Goal: Task Accomplishment & Management: Manage account settings

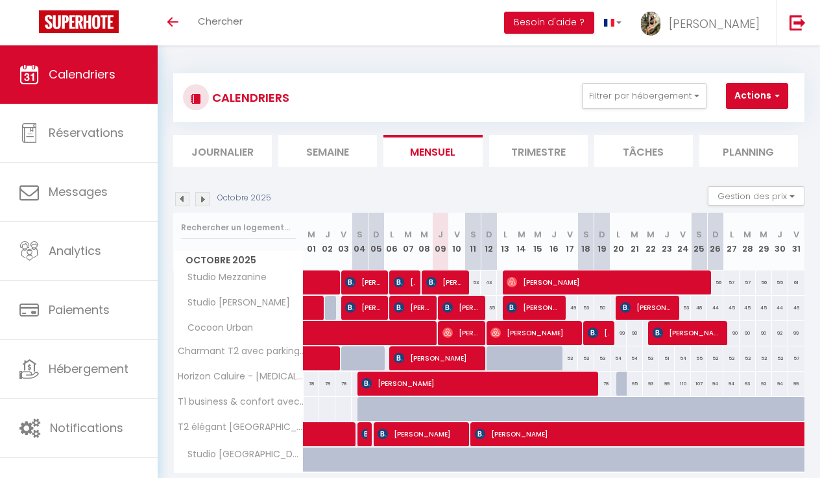
click at [601, 332] on span "[PERSON_NAME]" at bounding box center [598, 333] width 21 height 25
select select "OK"
select select "0"
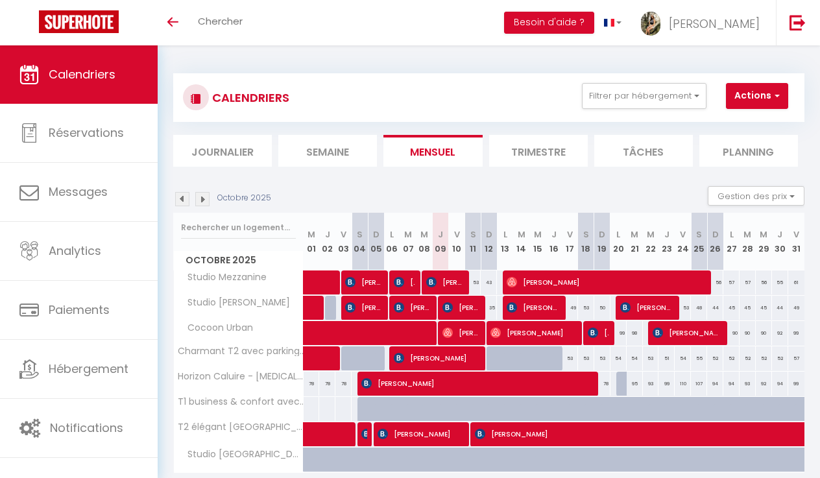
select select "1"
select select
select select "28209"
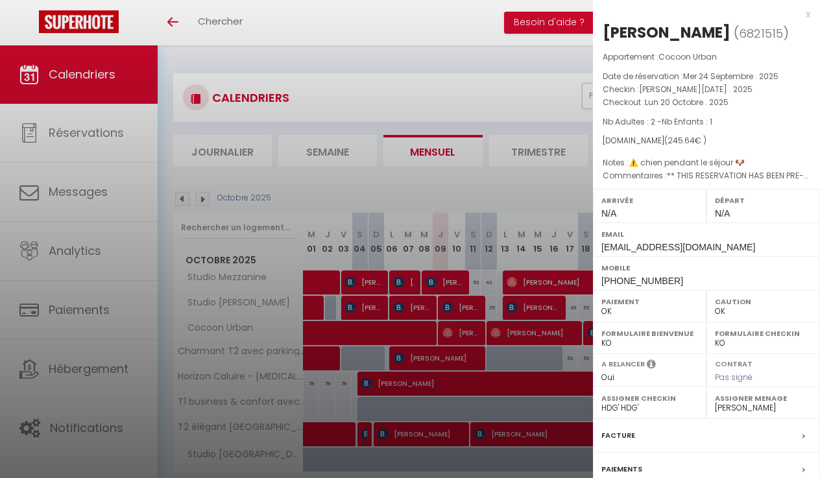
click at [561, 337] on div at bounding box center [410, 239] width 820 height 478
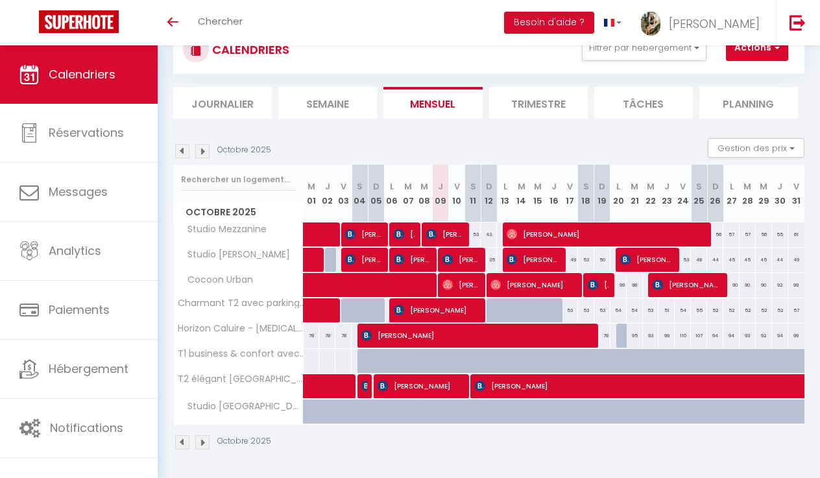
scroll to position [47, 0]
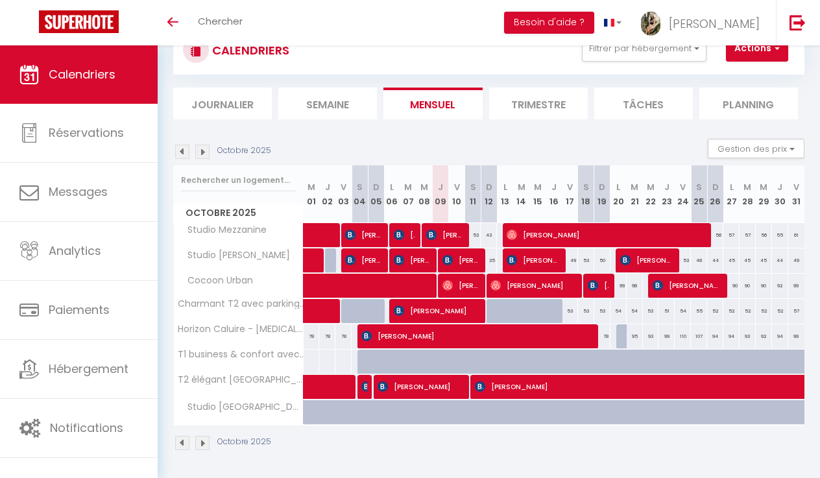
click at [452, 284] on img at bounding box center [448, 285] width 10 height 10
select select "41295"
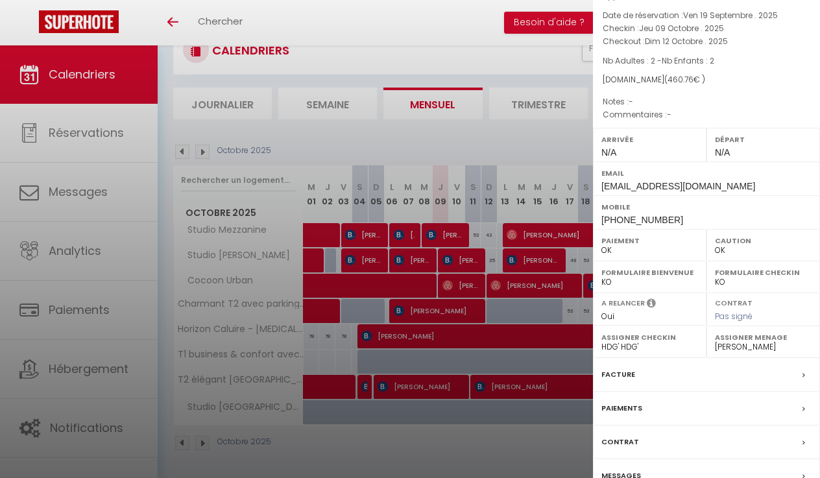
click at [203, 151] on div at bounding box center [410, 239] width 820 height 478
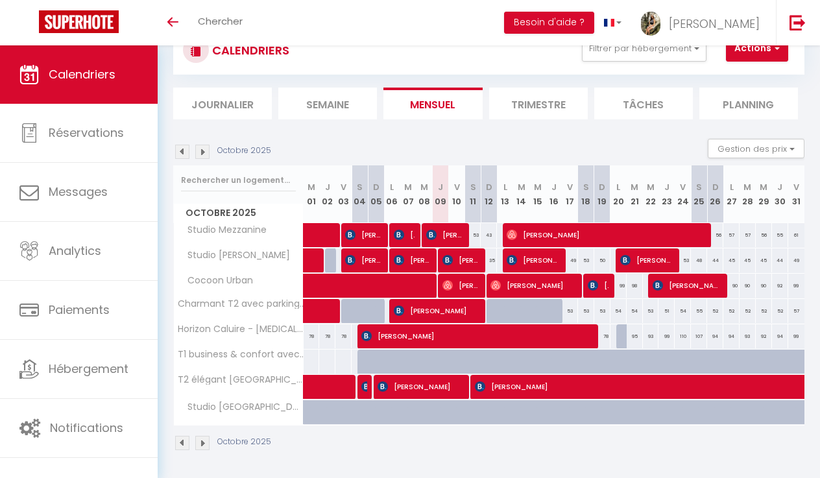
click at [203, 151] on img at bounding box center [202, 152] width 14 height 14
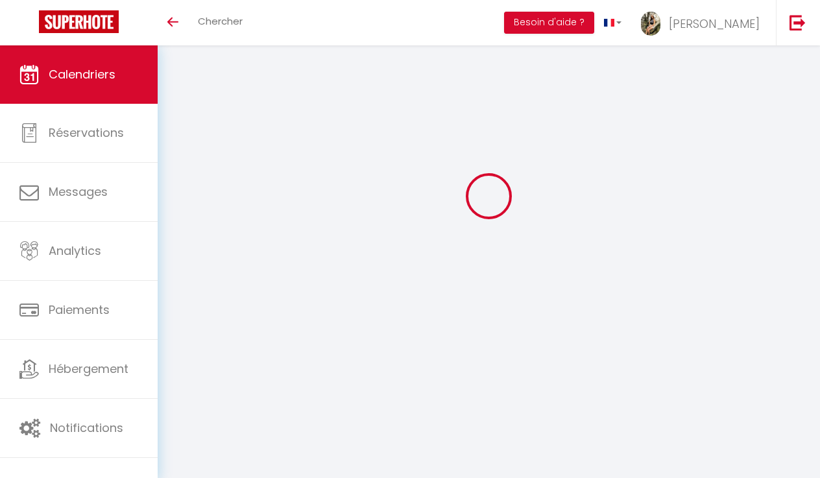
scroll to position [45, 0]
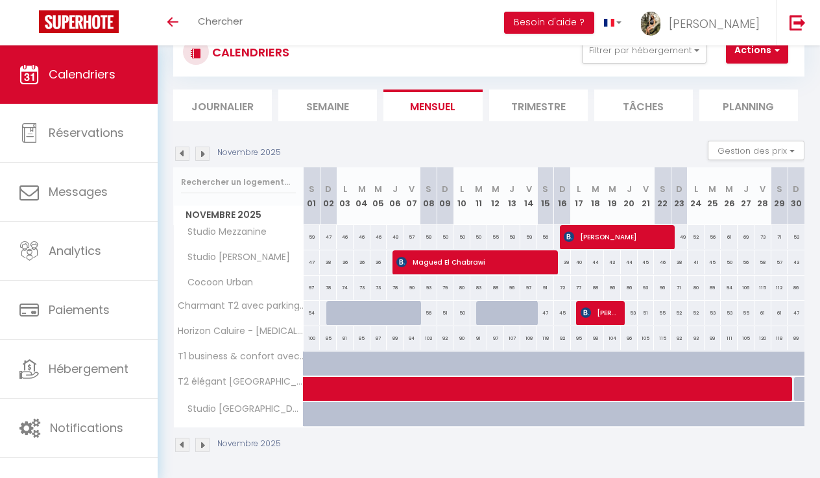
click at [178, 153] on img at bounding box center [182, 154] width 14 height 14
select select "0"
select select "28209"
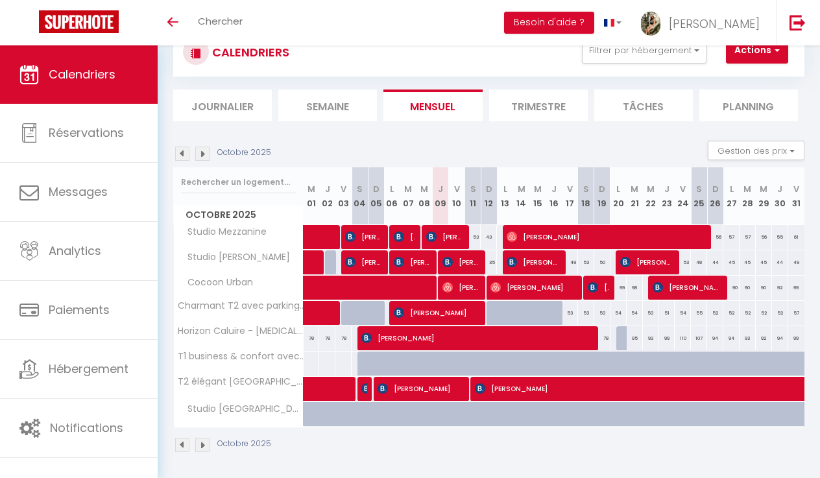
click at [597, 287] on img at bounding box center [593, 287] width 10 height 10
select select "36656"
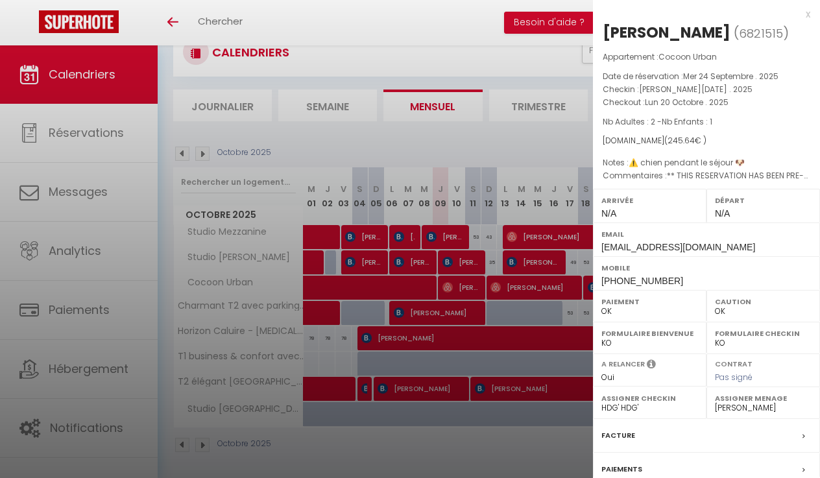
click at [585, 292] on div at bounding box center [410, 239] width 820 height 478
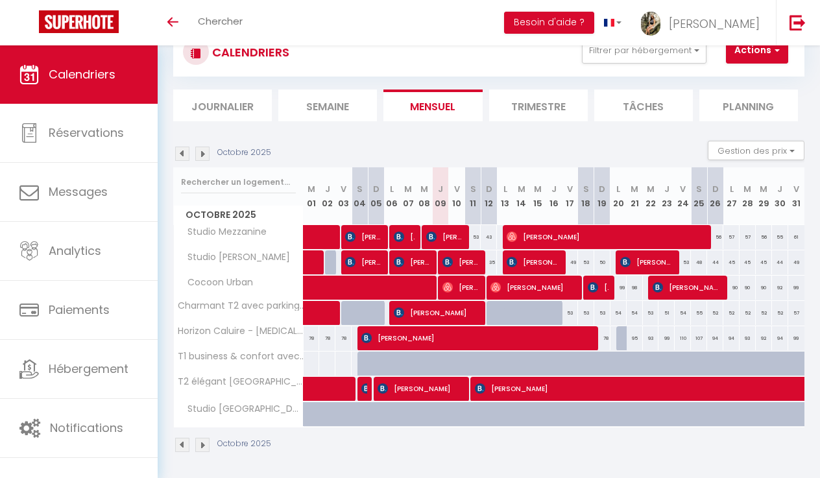
click at [594, 289] on img at bounding box center [593, 287] width 10 height 10
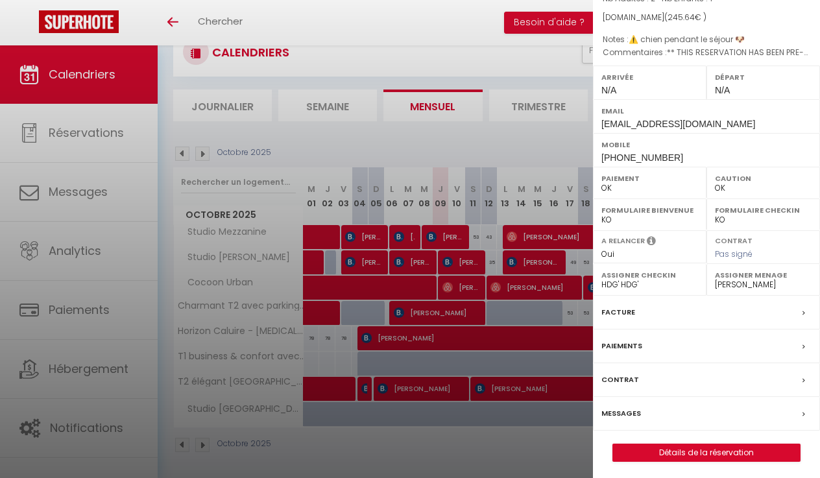
scroll to position [123, 0]
click at [731, 452] on link "Détails de la réservation" at bounding box center [706, 453] width 187 height 17
select select
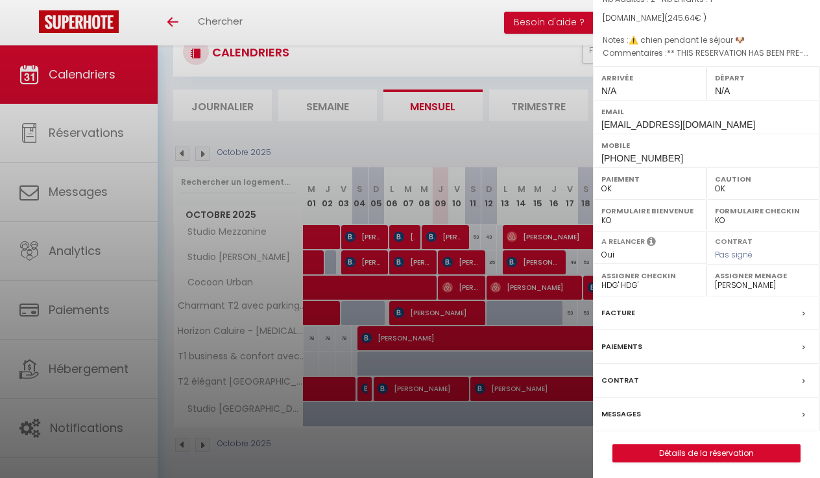
select select
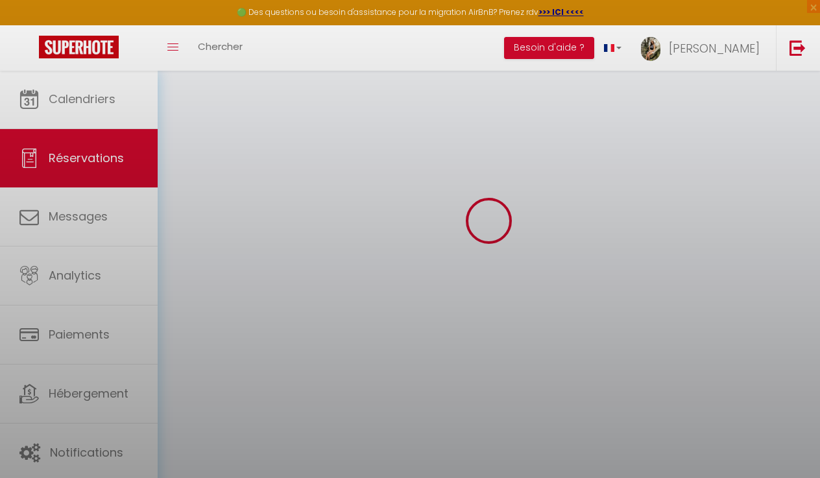
select select
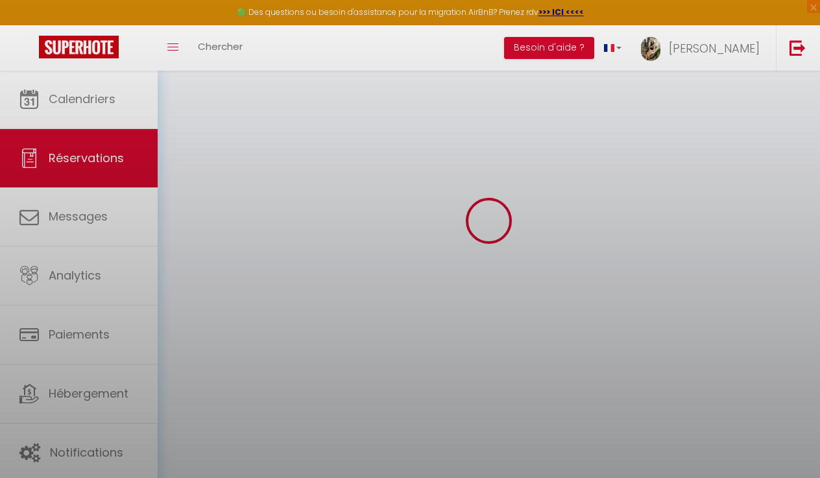
select select
checkbox input "false"
select select
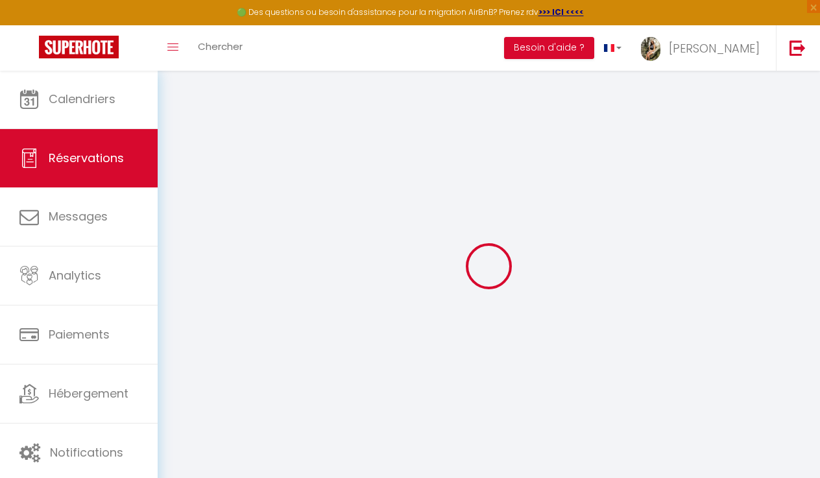
type input "Bouveret"
type input "[PERSON_NAME]"
type input "[EMAIL_ADDRESS][DOMAIN_NAME]"
type input "[PHONE_NUMBER]"
type input "."
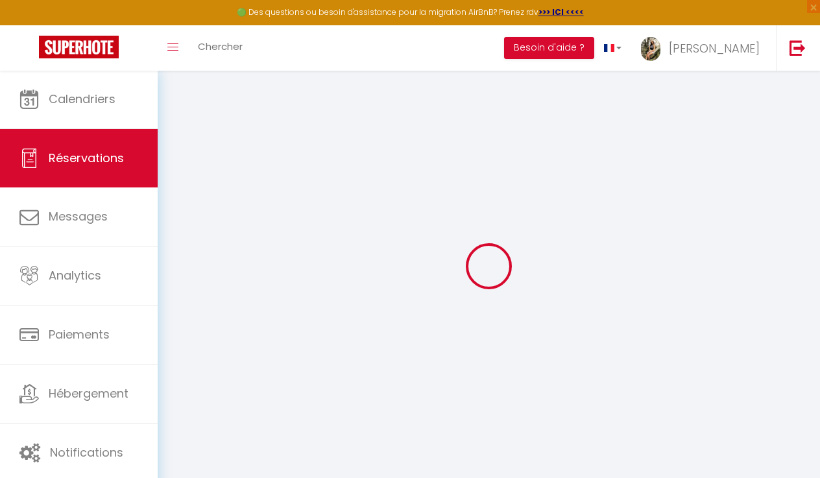
select select "FR"
type input "35.56"
type input "3.44"
select select "56837"
select select "1"
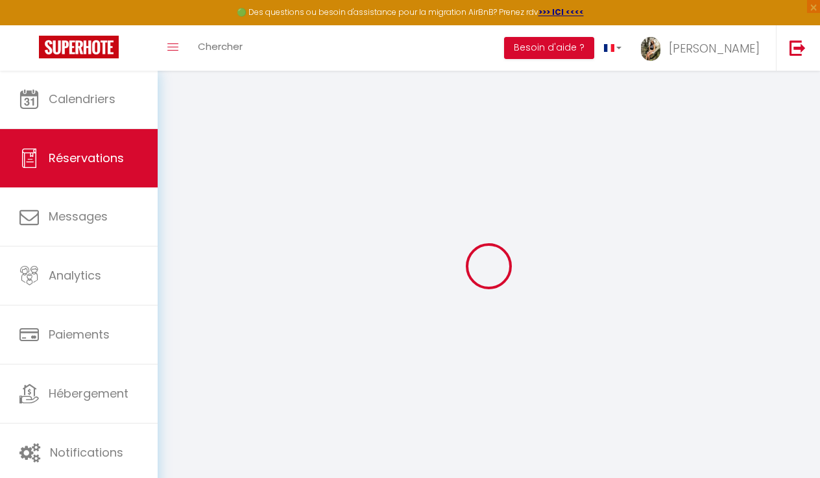
select select
type input "2"
type input "1"
select select "12"
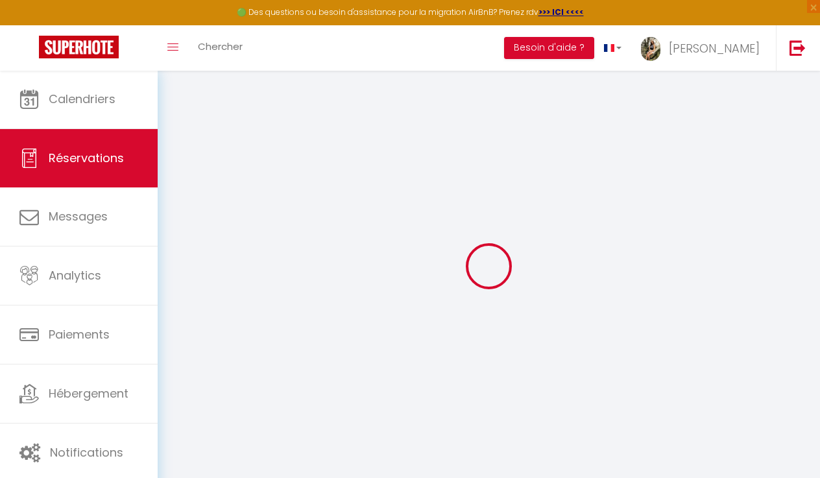
select select
type input "172.04"
checkbox input "true"
type input "0"
select select "2"
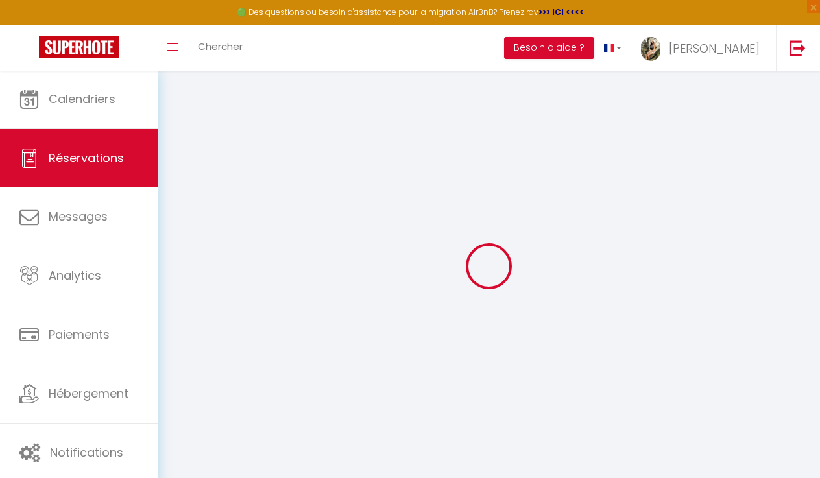
type input "60"
type input "0"
select select
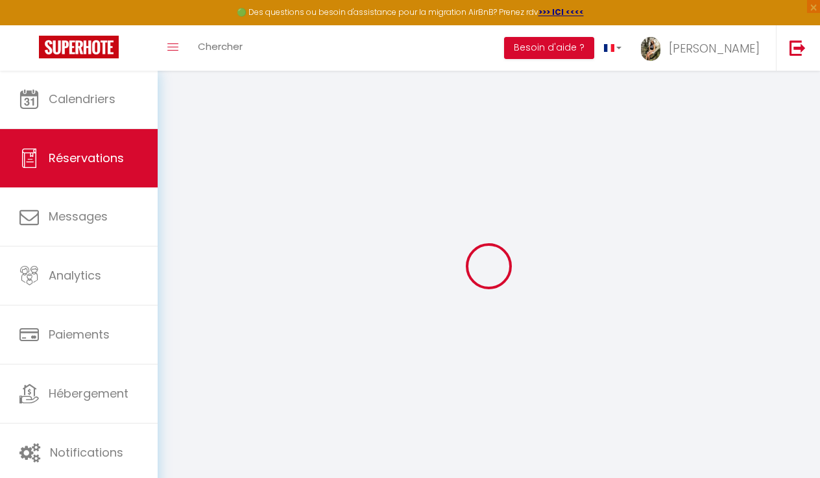
select select "15"
checkbox input "true"
select select
checkbox input "true"
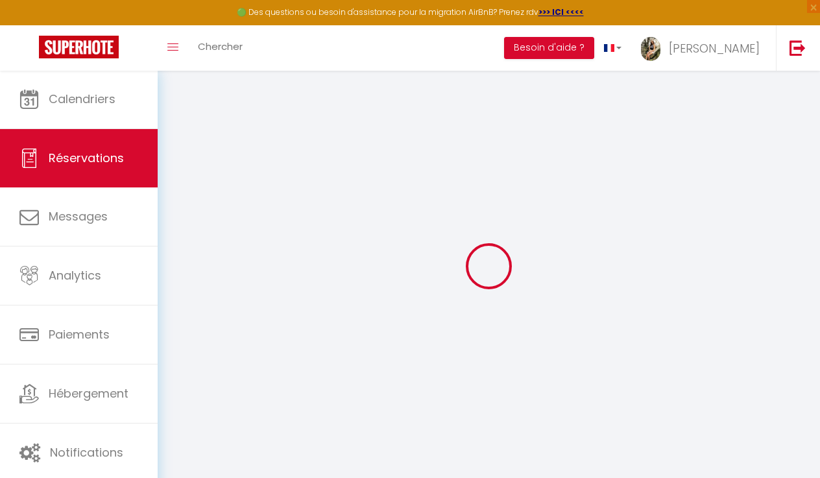
select select
checkbox input "true"
select select
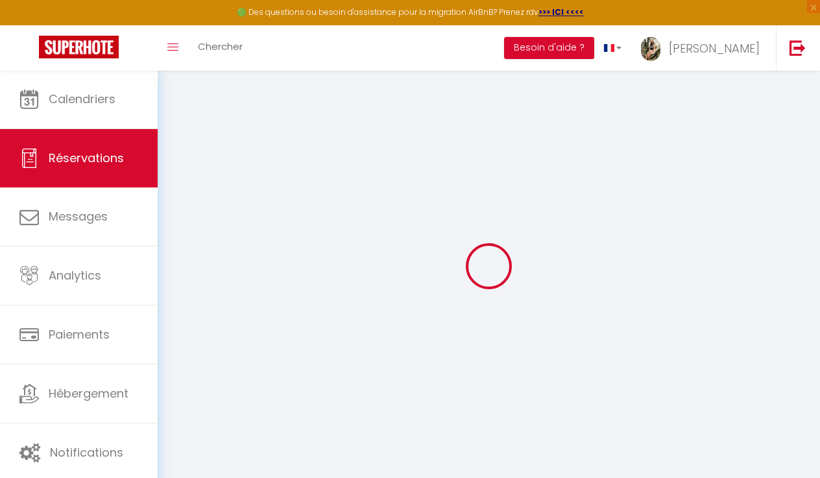
checkbox input "true"
type textarea "** THIS RESERVATION HAS BEEN PRE-PAID ** Reservation has a cancellation grace p…"
type textarea "⚠️ chien pendant le séjour 🐶"
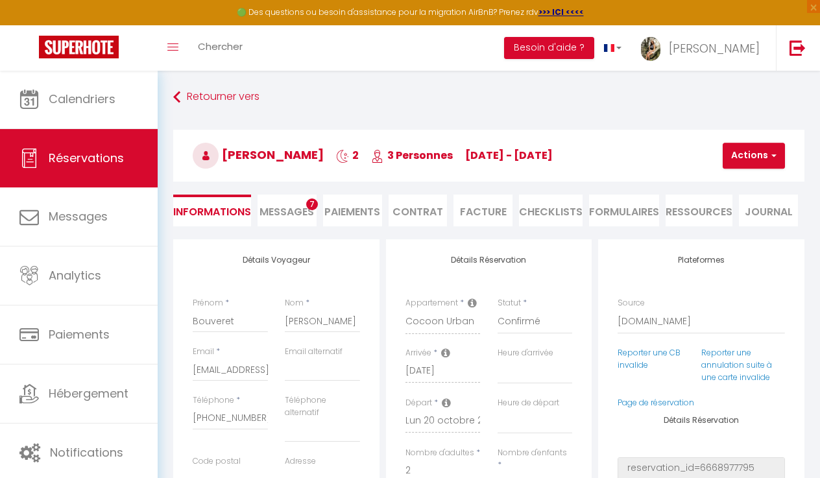
type input "65"
type input "8.6"
select select
checkbox input "true"
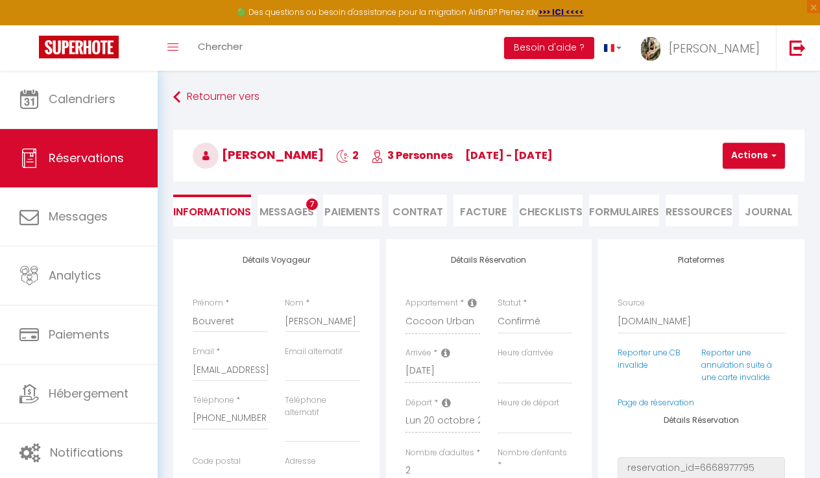
select select
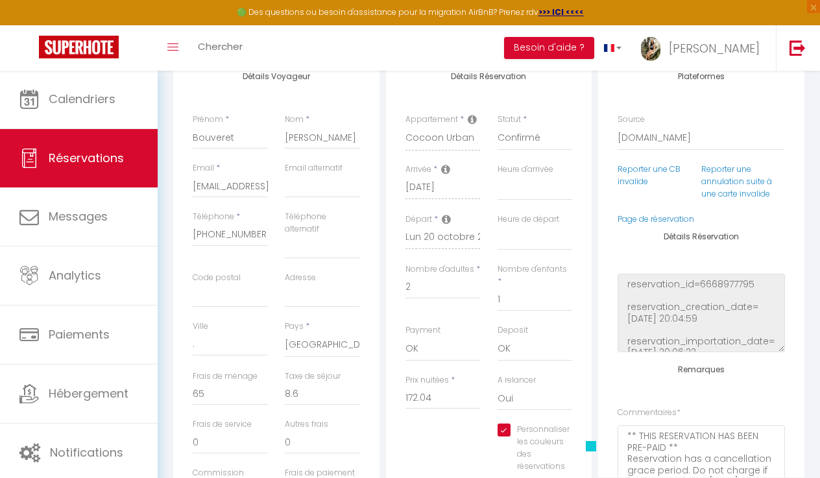
scroll to position [301, 0]
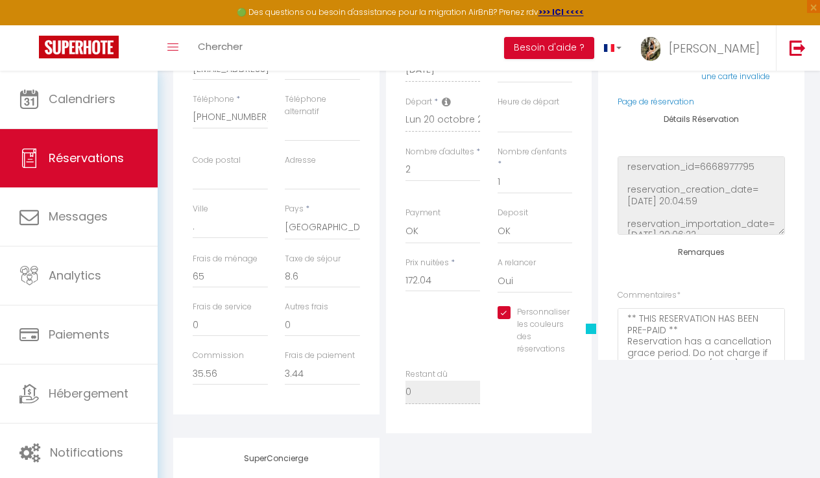
click at [588, 324] on span at bounding box center [591, 329] width 10 height 10
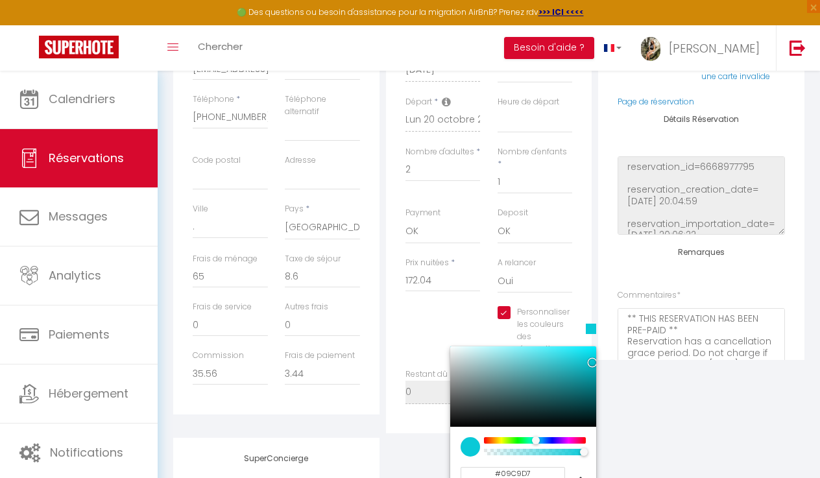
click at [471, 437] on div at bounding box center [470, 446] width 19 height 19
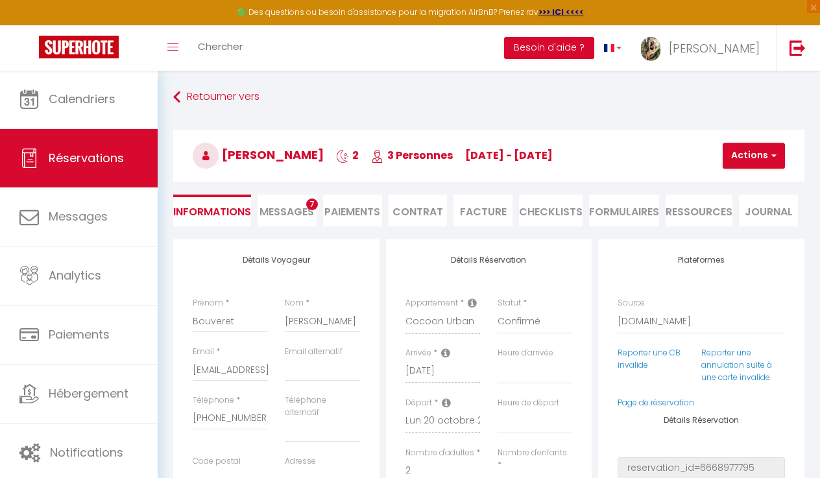
scroll to position [0, 0]
click at [739, 158] on button "Actions" at bounding box center [754, 156] width 62 height 26
click at [737, 178] on link "Enregistrer" at bounding box center [765, 184] width 103 height 17
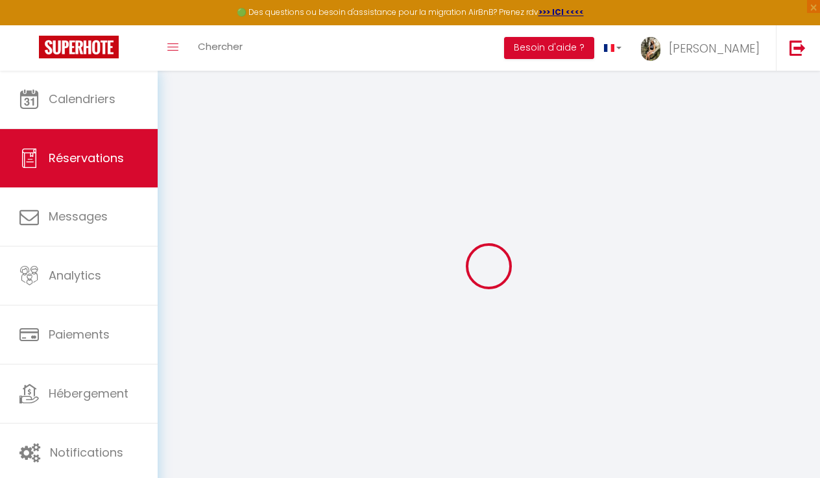
select select "not_cancelled"
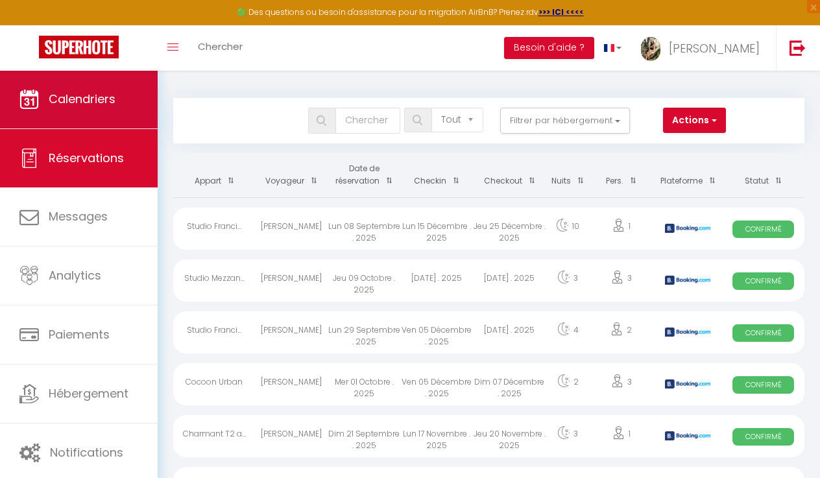
click at [69, 104] on span "Calendriers" at bounding box center [82, 99] width 67 height 16
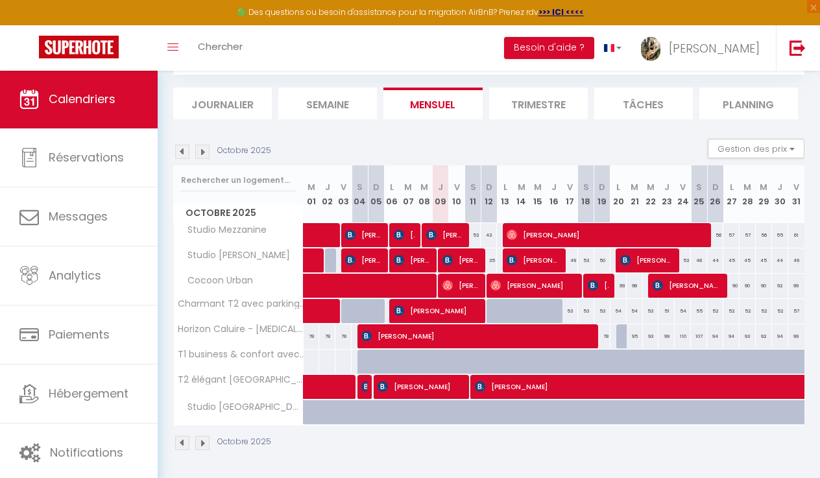
click at [202, 448] on img at bounding box center [202, 443] width 14 height 14
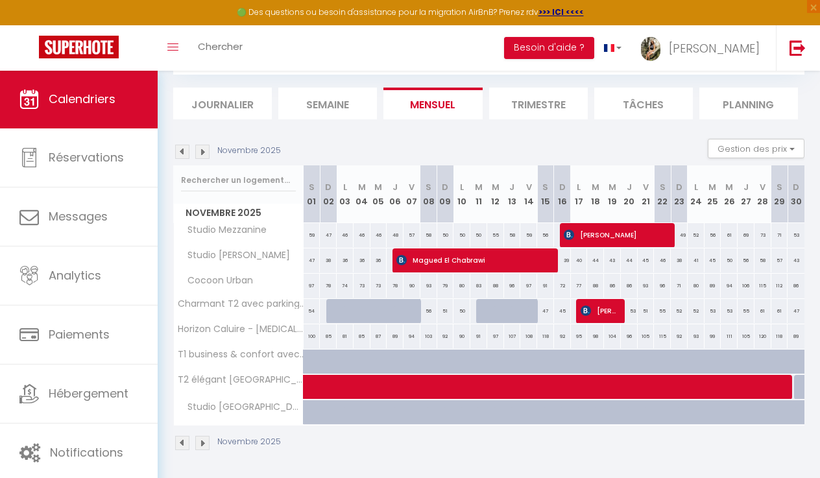
scroll to position [72, 0]
click at [199, 148] on img at bounding box center [202, 152] width 14 height 14
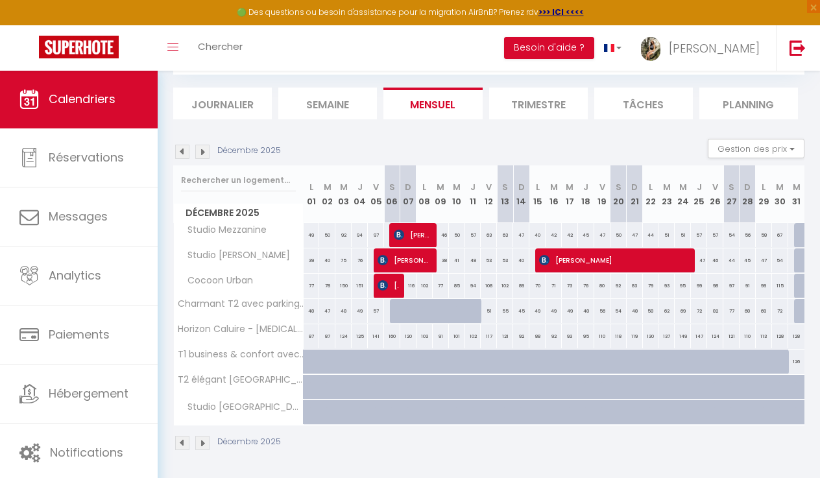
click at [303, 358] on div "108" at bounding box center [311, 362] width 17 height 24
type input "108"
type input "Lun 01 Décembre 2025"
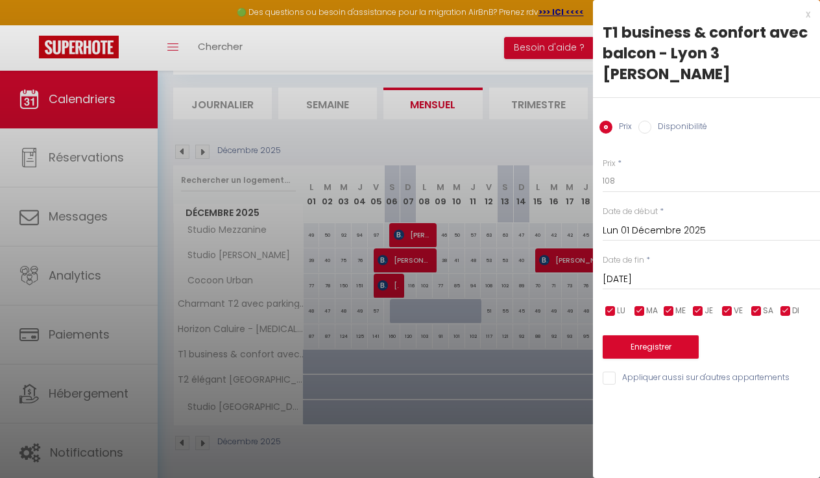
click at [631, 277] on input "[DATE]" at bounding box center [711, 279] width 217 height 17
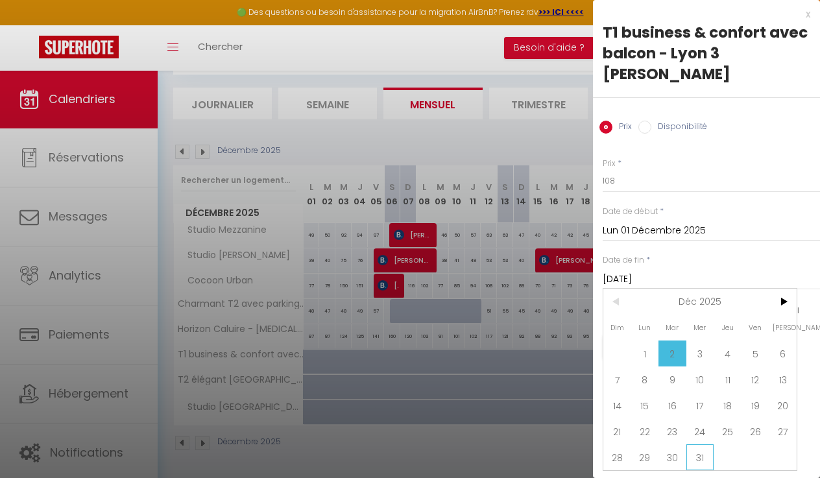
click at [709, 458] on span "31" at bounding box center [701, 457] width 28 height 26
type input "Mer 31 Décembre 2025"
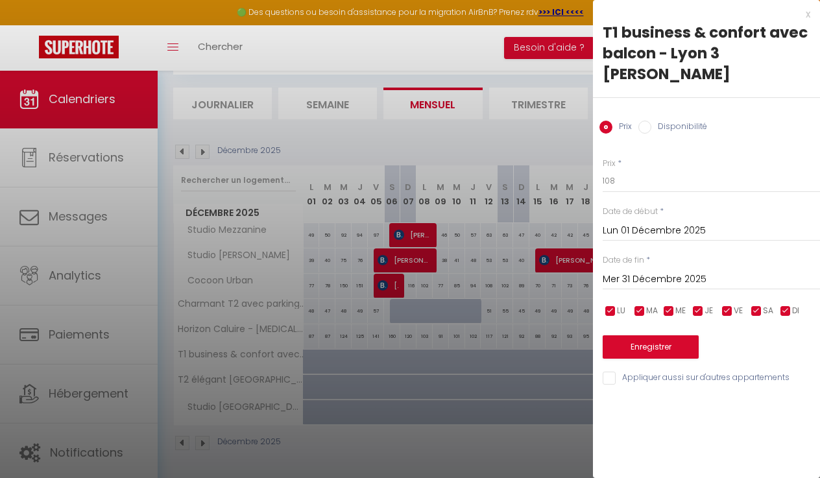
click at [655, 127] on label "Disponibilité" at bounding box center [679, 128] width 56 height 14
click at [651, 127] on input "Disponibilité" at bounding box center [644, 127] width 13 height 13
radio input "true"
radio input "false"
click at [659, 339] on button "Enregistrer" at bounding box center [651, 348] width 96 height 23
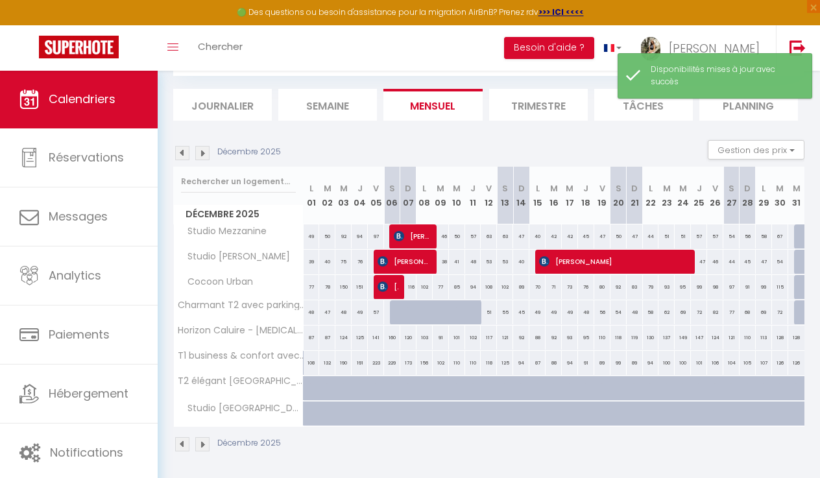
scroll to position [71, 0]
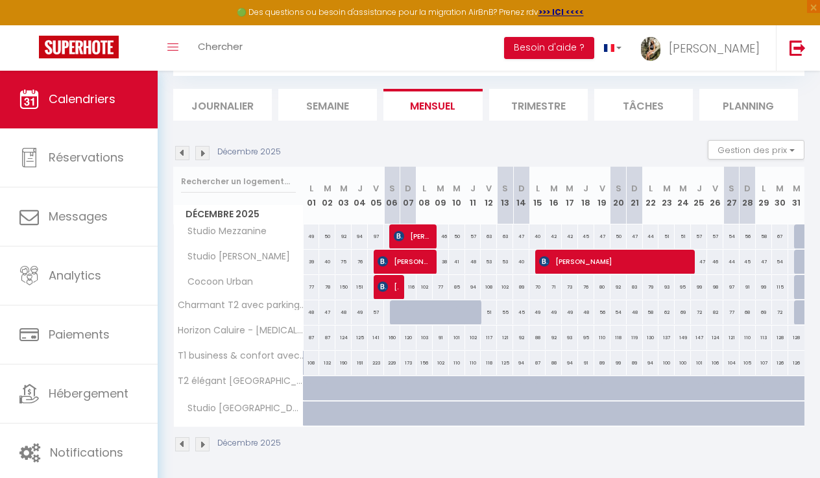
click at [204, 154] on img at bounding box center [202, 153] width 14 height 14
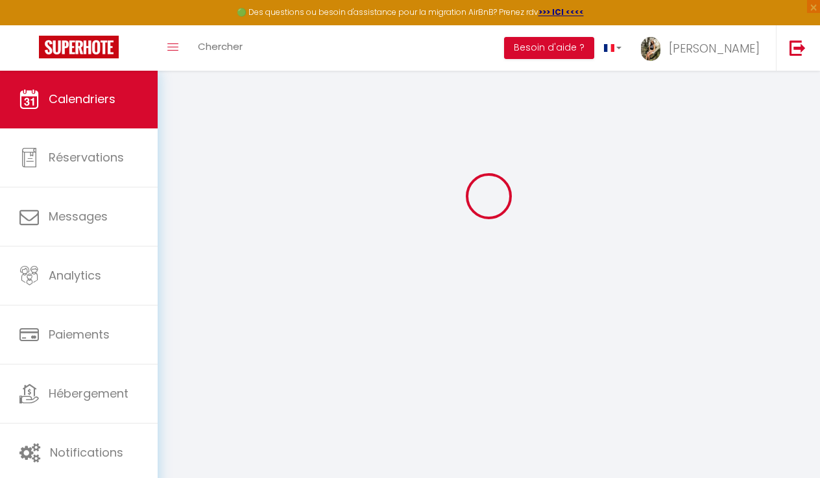
scroll to position [70, 0]
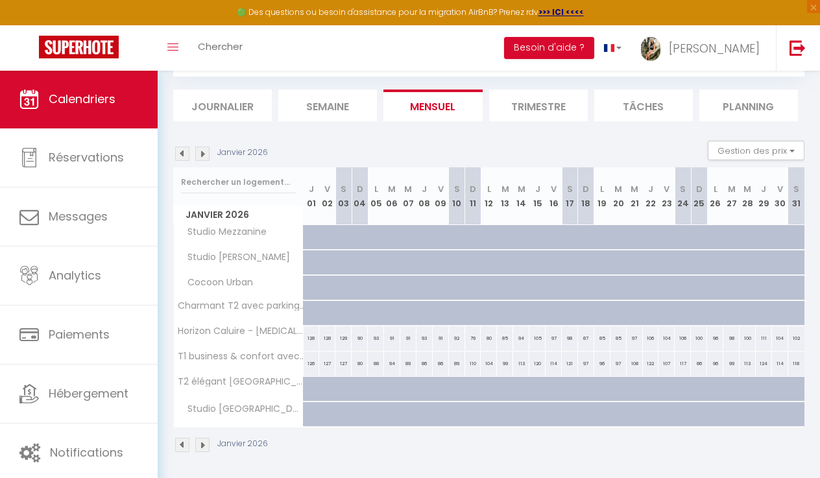
click at [306, 387] on div at bounding box center [312, 389] width 16 height 25
select select "1"
type input "Jeu 01 Janvier 2026"
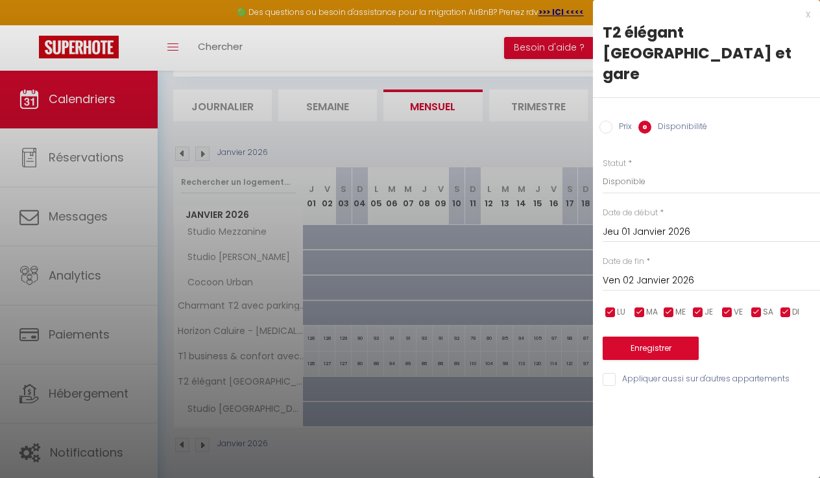
click at [637, 273] on input "Ven 02 Janvier 2026" at bounding box center [711, 281] width 217 height 17
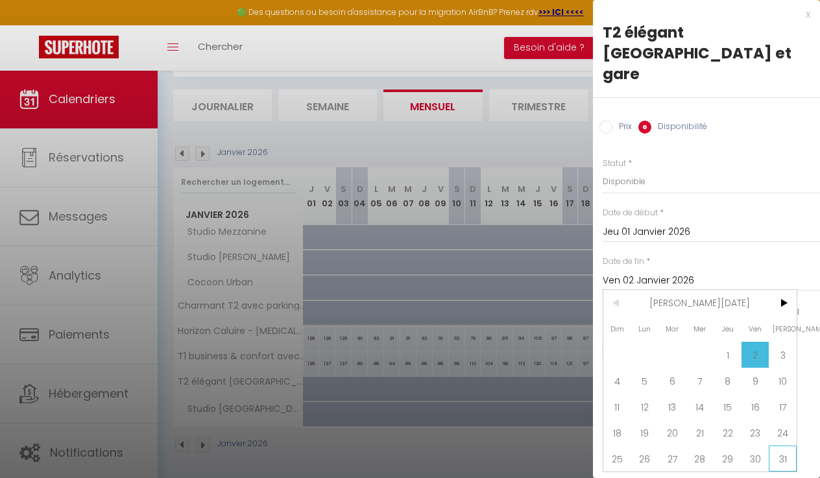
click at [782, 446] on span "31" at bounding box center [783, 459] width 28 height 26
type input "[DATE]"
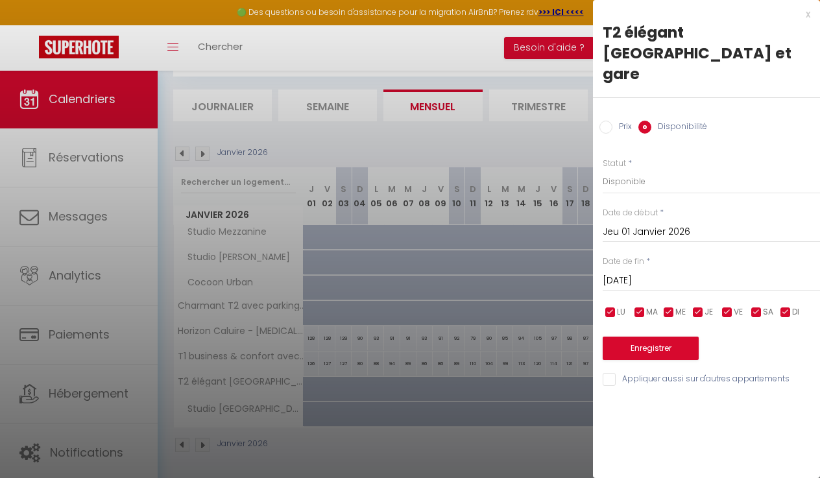
click at [650, 337] on button "Enregistrer" at bounding box center [651, 348] width 96 height 23
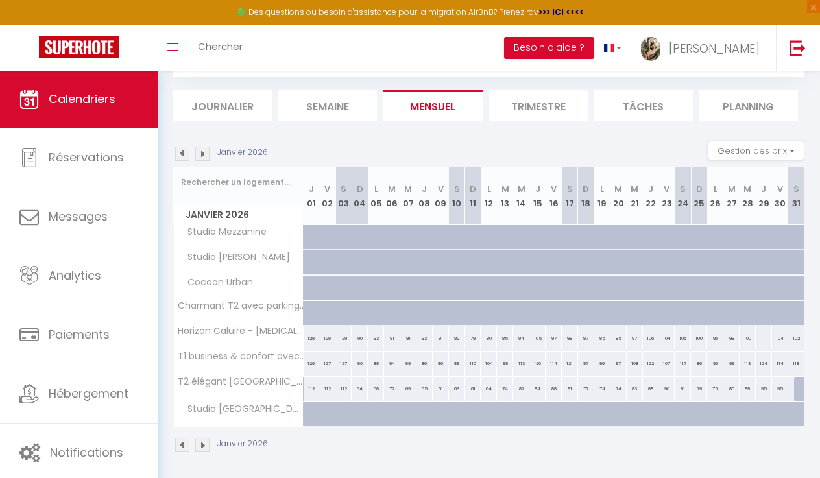
click at [328, 235] on div at bounding box center [333, 244] width 16 height 25
select select "1"
type input "Ven 02 Janvier 2026"
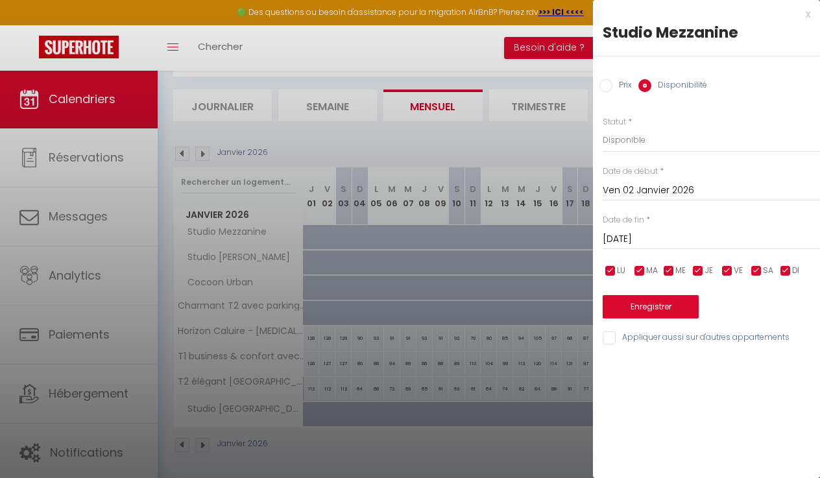
click at [625, 237] on input "[DATE]" at bounding box center [711, 239] width 217 height 17
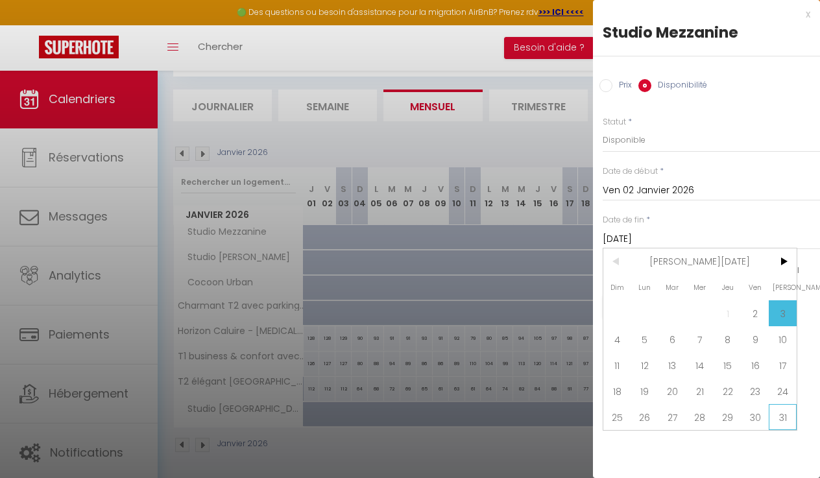
click at [778, 411] on span "31" at bounding box center [783, 417] width 28 height 26
type input "[DATE]"
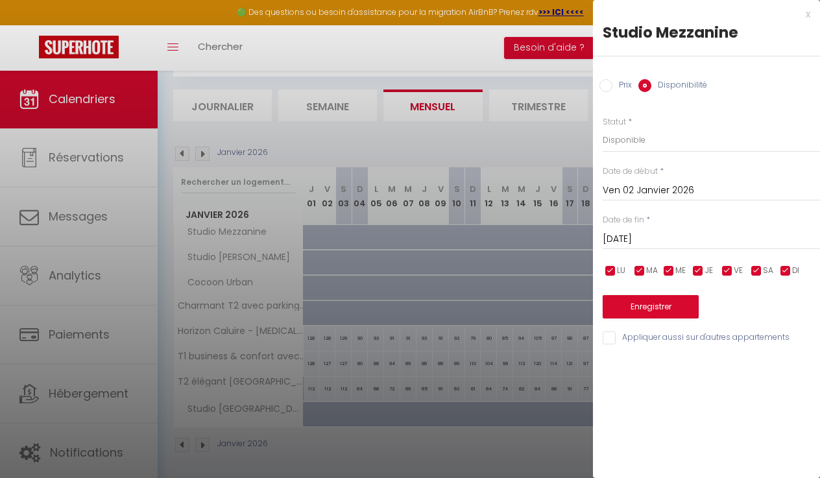
click at [633, 304] on button "Enregistrer" at bounding box center [651, 306] width 96 height 23
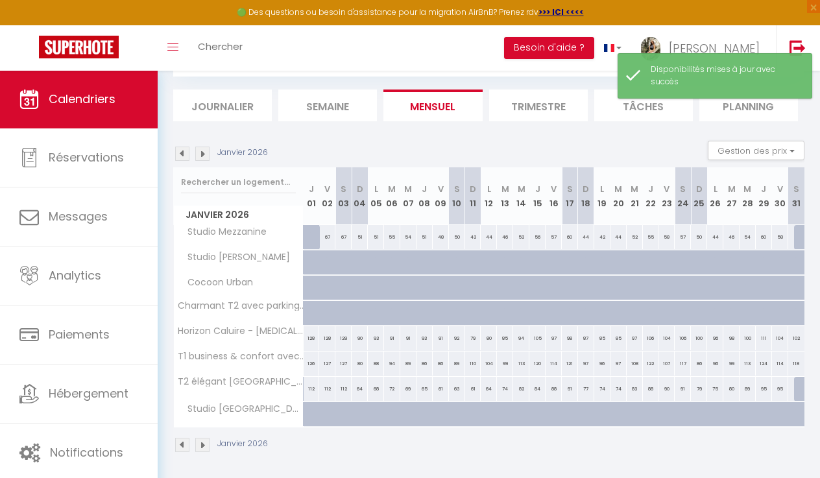
click at [321, 264] on div at bounding box center [327, 262] width 16 height 25
select select "1"
type input "Ven 02 Janvier 2026"
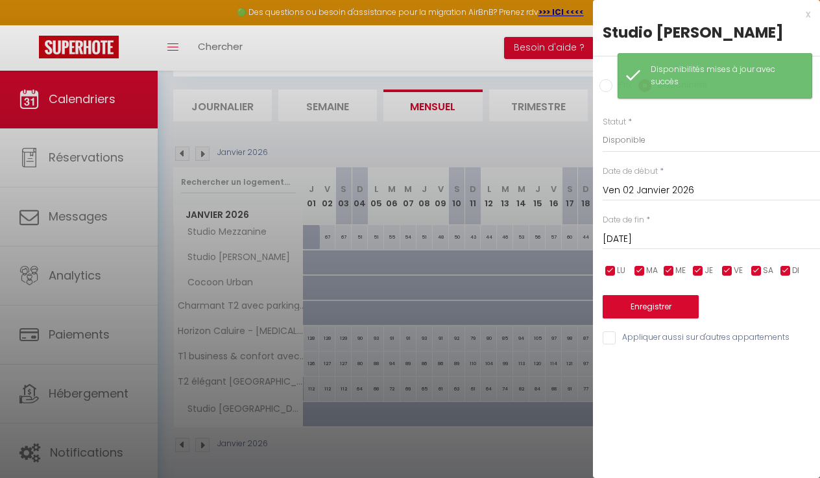
click at [626, 236] on input "[DATE]" at bounding box center [711, 239] width 217 height 17
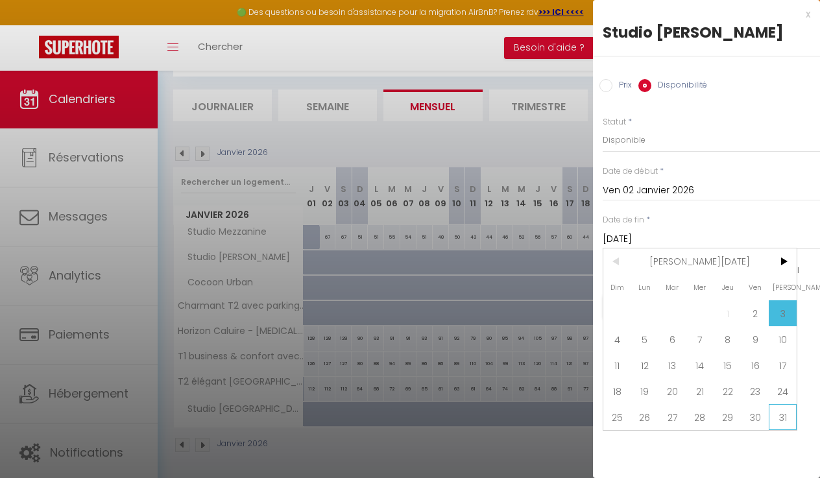
click at [778, 420] on span "31" at bounding box center [783, 417] width 28 height 26
type input "[DATE]"
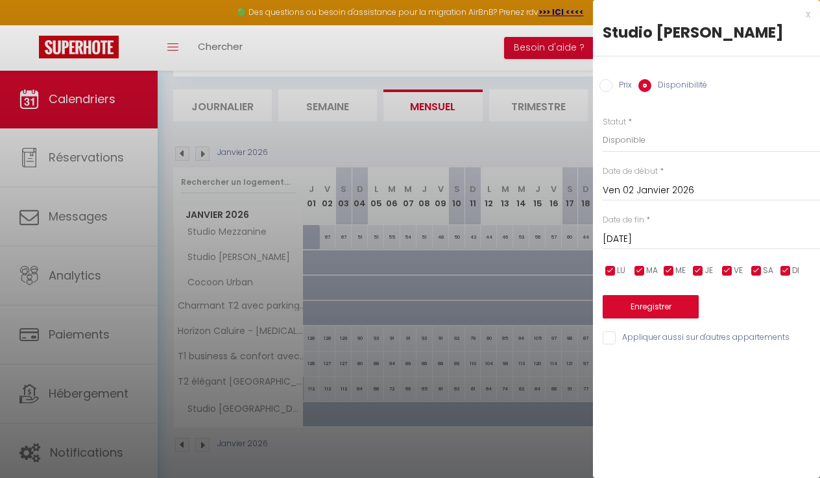
click at [661, 310] on button "Enregistrer" at bounding box center [651, 306] width 96 height 23
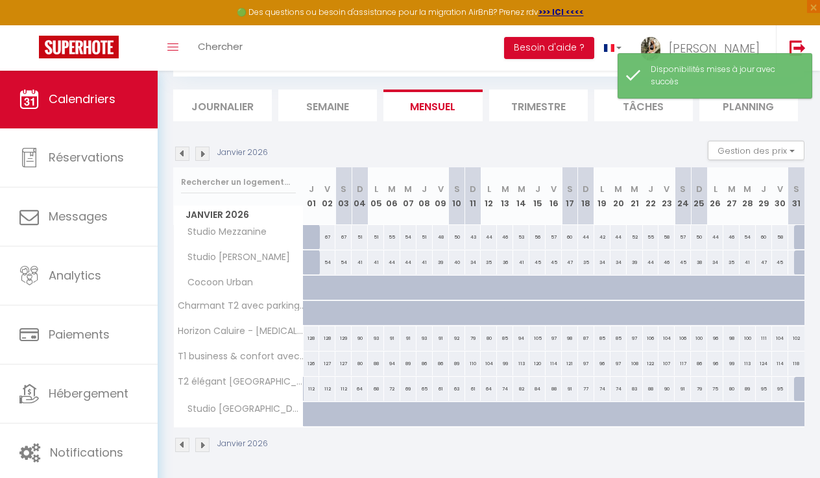
click at [322, 288] on div at bounding box center [327, 288] width 16 height 25
select select "1"
type input "Ven 02 Janvier 2026"
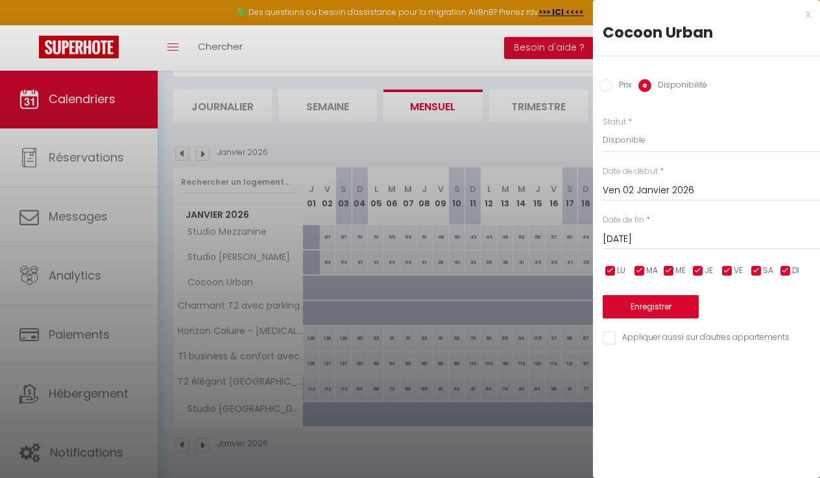
click at [629, 241] on input "[DATE]" at bounding box center [711, 239] width 217 height 17
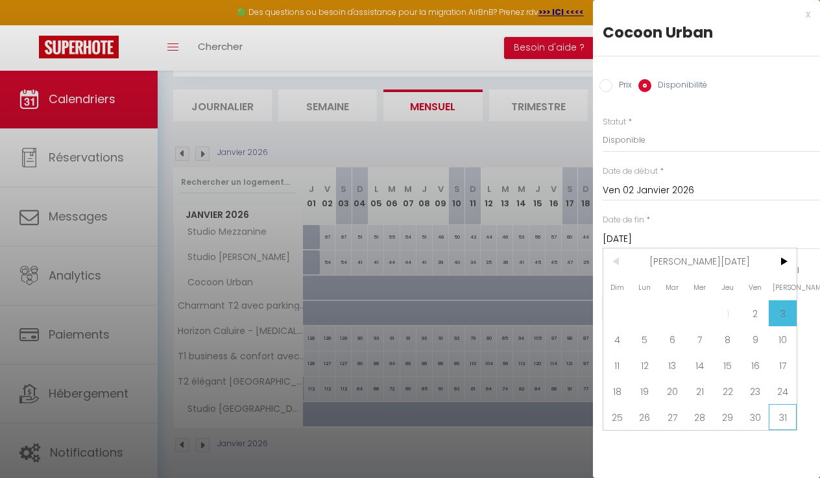
click at [776, 415] on span "31" at bounding box center [783, 417] width 28 height 26
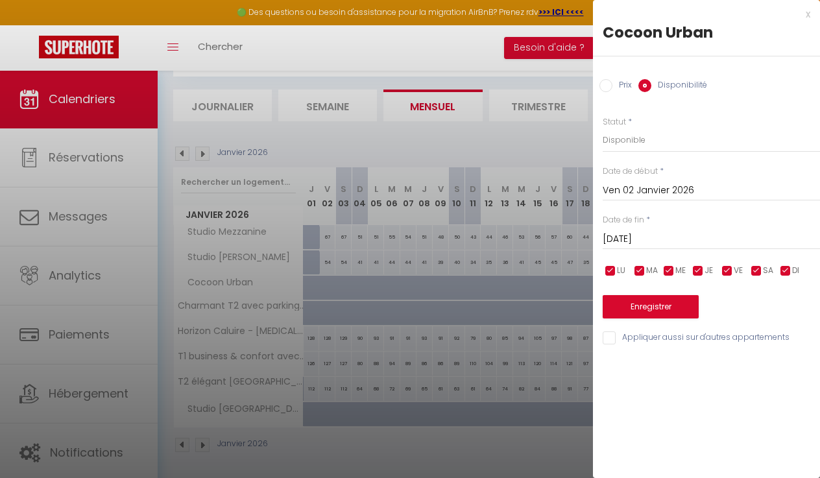
type input "[DATE]"
click at [639, 302] on button "Enregistrer" at bounding box center [651, 306] width 96 height 23
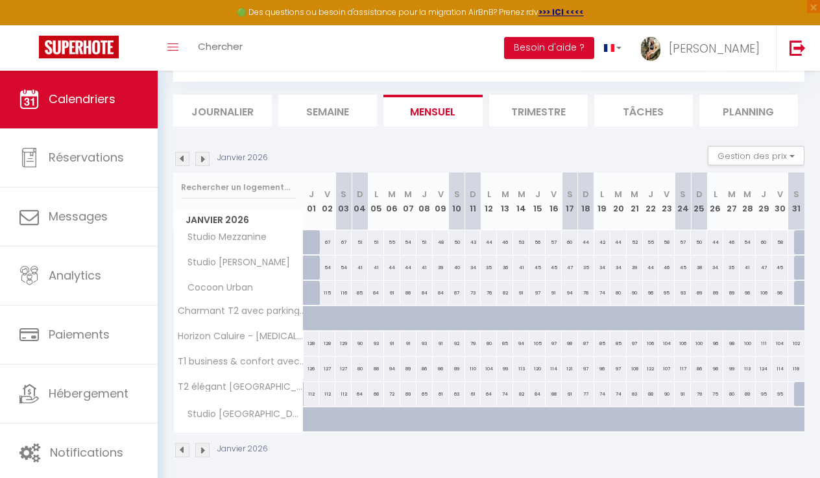
scroll to position [67, 0]
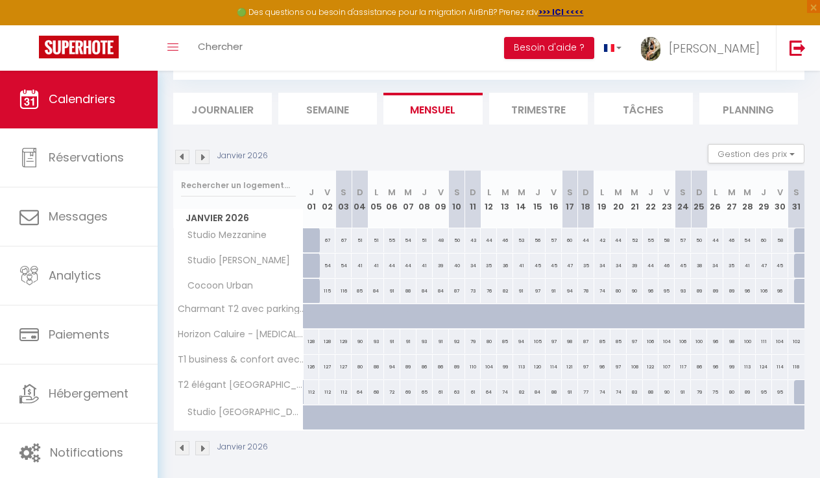
click at [308, 366] on div "126" at bounding box center [312, 367] width 16 height 24
select select "1"
type input "Jeu 01 Janvier 2026"
type input "Ven 02 Janvier 2026"
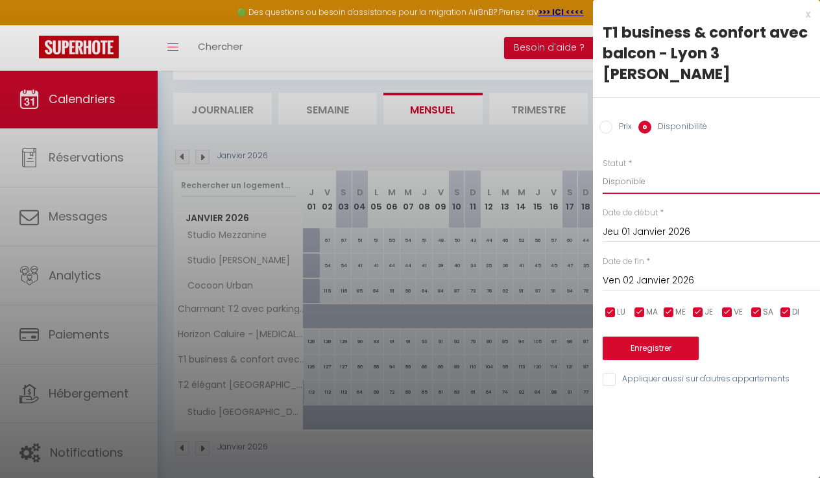
select select "0"
click at [640, 278] on input "Ven 02 Janvier 2026" at bounding box center [711, 281] width 217 height 17
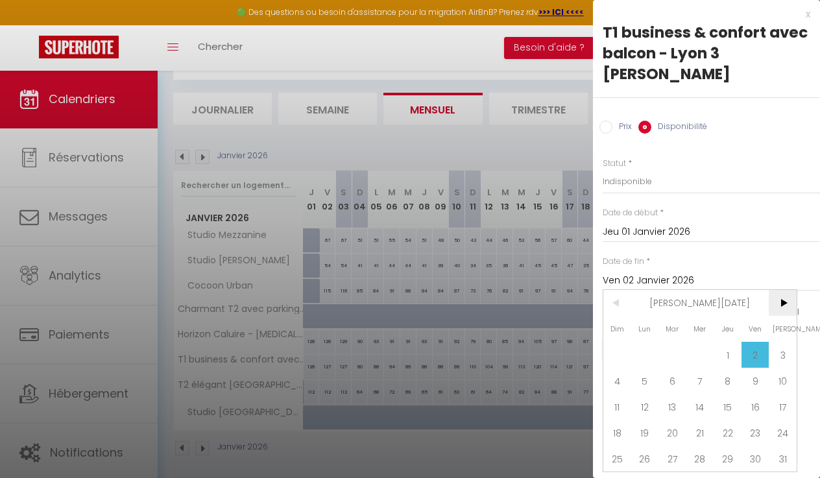
click at [777, 303] on span ">" at bounding box center [783, 303] width 28 height 26
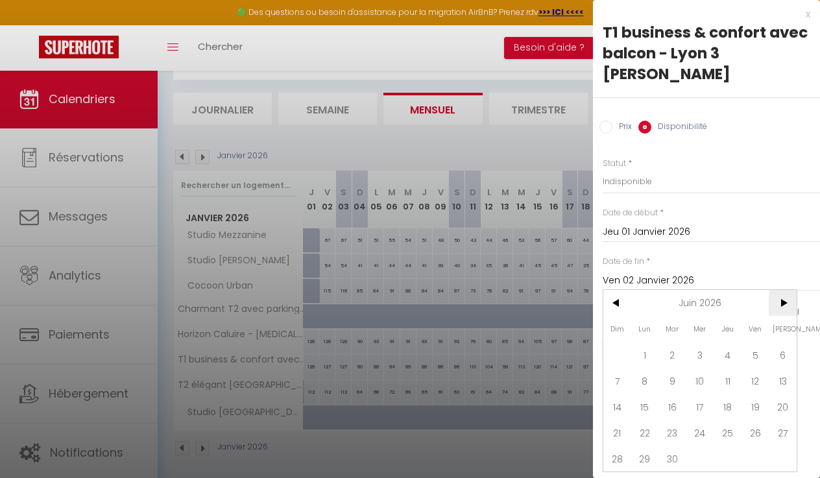
click at [777, 303] on span ">" at bounding box center [783, 303] width 28 height 26
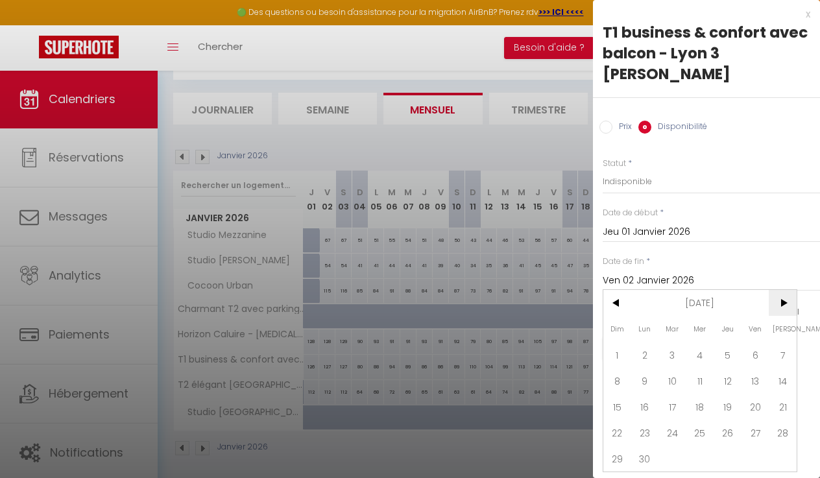
click at [777, 303] on span ">" at bounding box center [783, 303] width 28 height 26
click at [725, 455] on span "31" at bounding box center [728, 459] width 28 height 26
type input "Jeu 31 Décembre 2026"
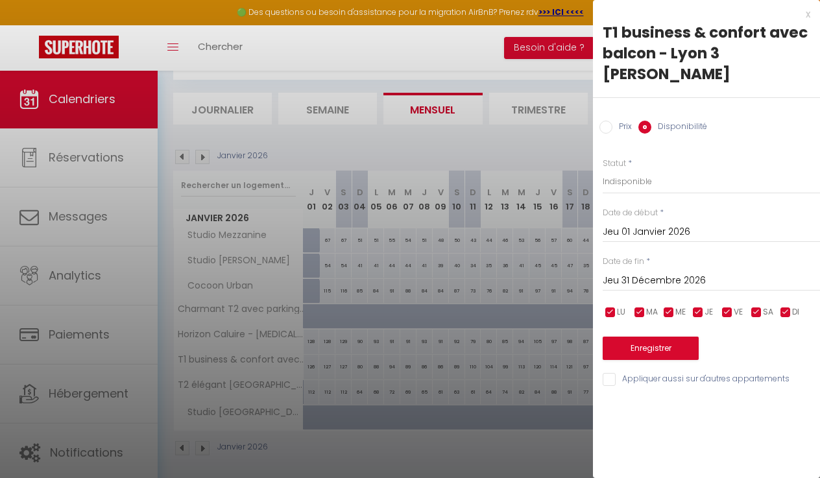
click at [668, 342] on button "Enregistrer" at bounding box center [651, 348] width 96 height 23
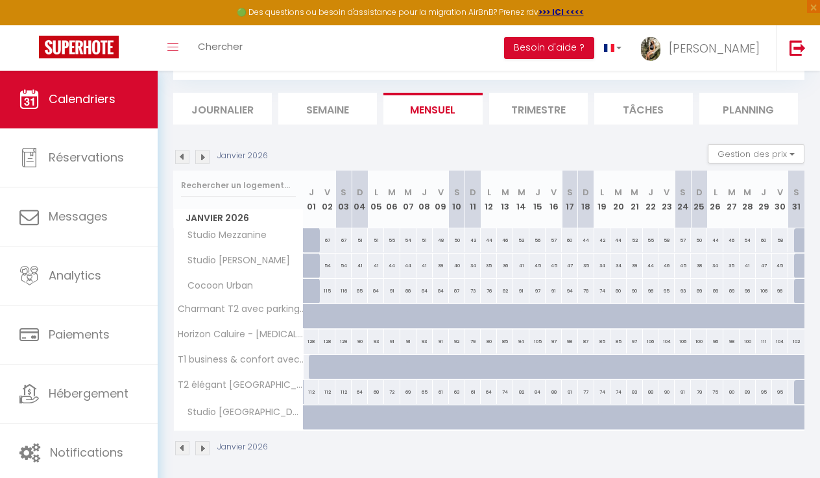
click at [313, 363] on div at bounding box center [317, 367] width 16 height 25
select select "1"
type input "Jeu 01 Janvier 2026"
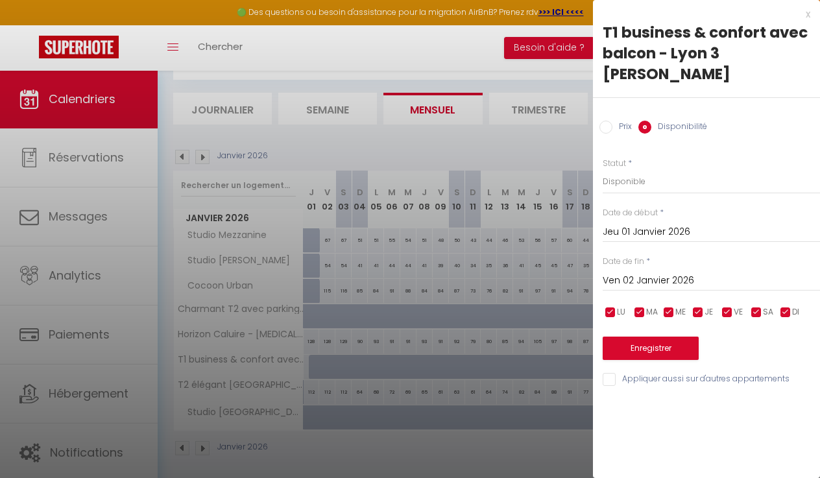
click at [640, 278] on input "Ven 02 Janvier 2026" at bounding box center [711, 281] width 217 height 17
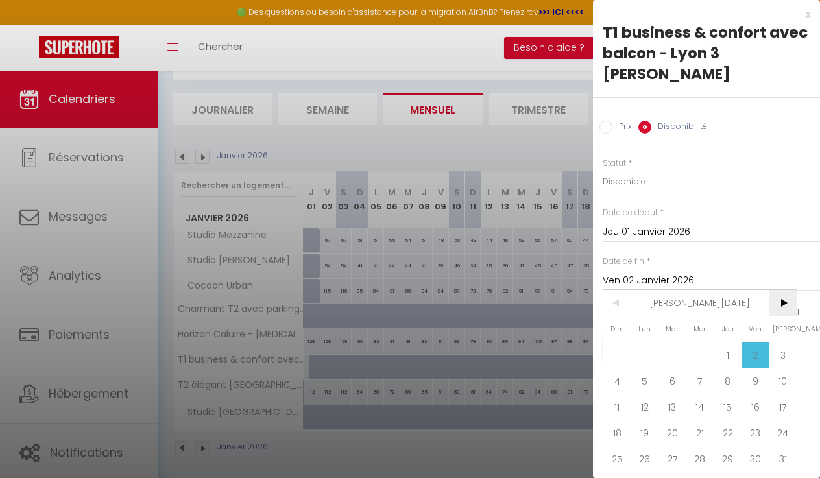
click at [781, 305] on span ">" at bounding box center [783, 303] width 28 height 26
click at [780, 430] on span "28" at bounding box center [783, 433] width 28 height 26
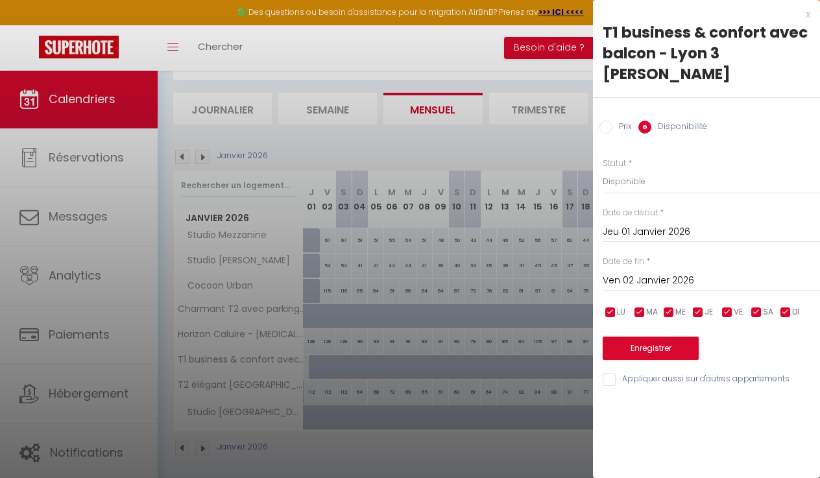
type input "[DATE]"
click at [657, 344] on button "Enregistrer" at bounding box center [651, 348] width 96 height 23
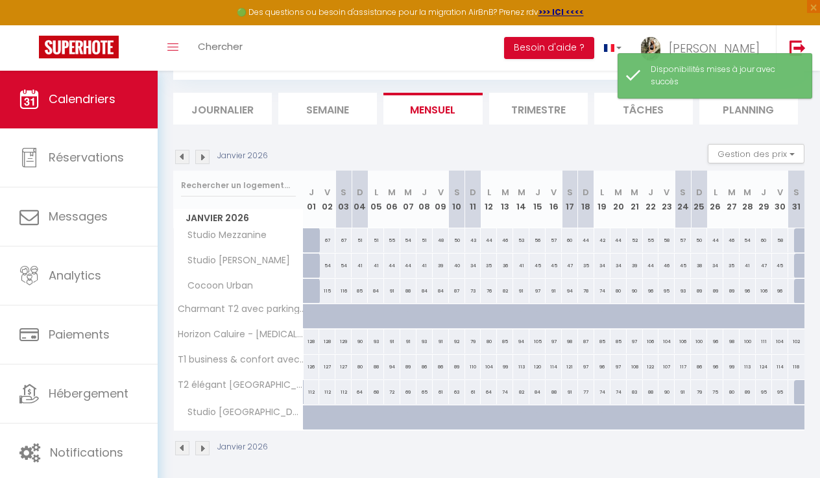
click at [307, 344] on div "128" at bounding box center [312, 342] width 16 height 24
select select "1"
type input "Jeu 01 Janvier 2026"
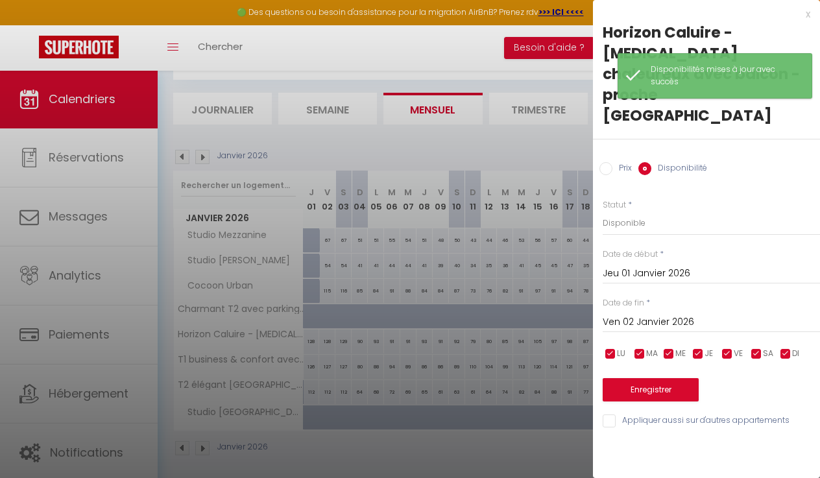
click at [627, 314] on input "Ven 02 Janvier 2026" at bounding box center [711, 322] width 217 height 17
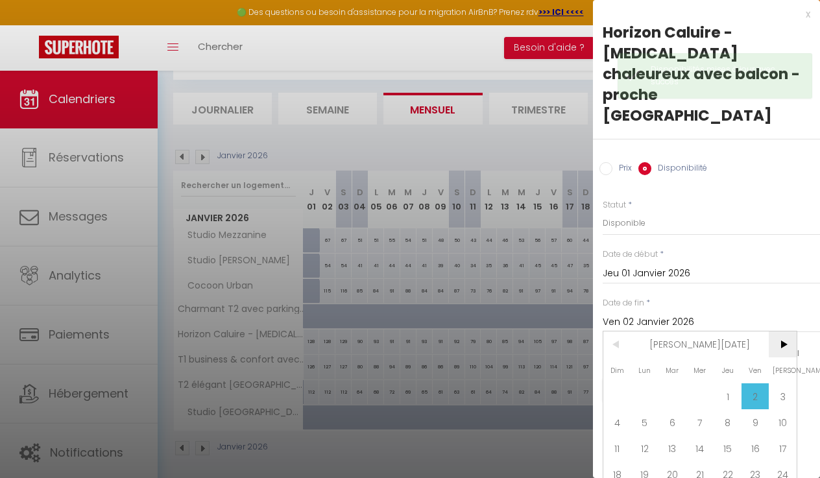
click at [785, 332] on span ">" at bounding box center [783, 345] width 28 height 26
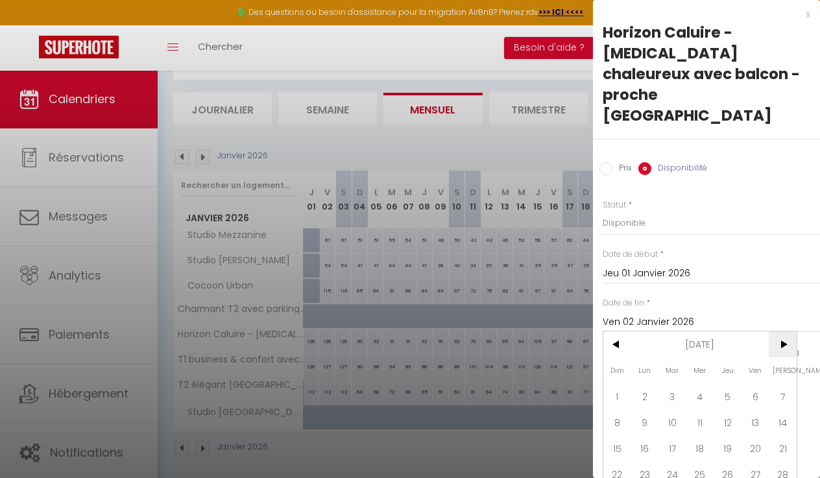
click at [785, 332] on span ">" at bounding box center [783, 345] width 28 height 26
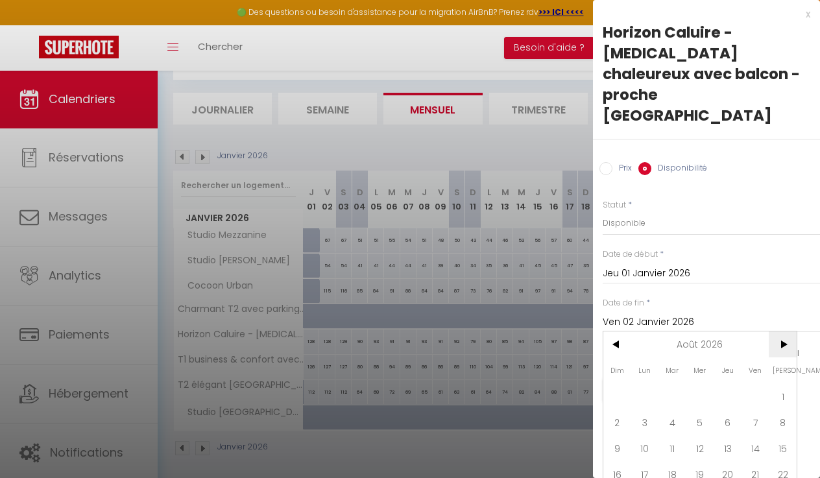
click at [785, 332] on span ">" at bounding box center [783, 345] width 28 height 26
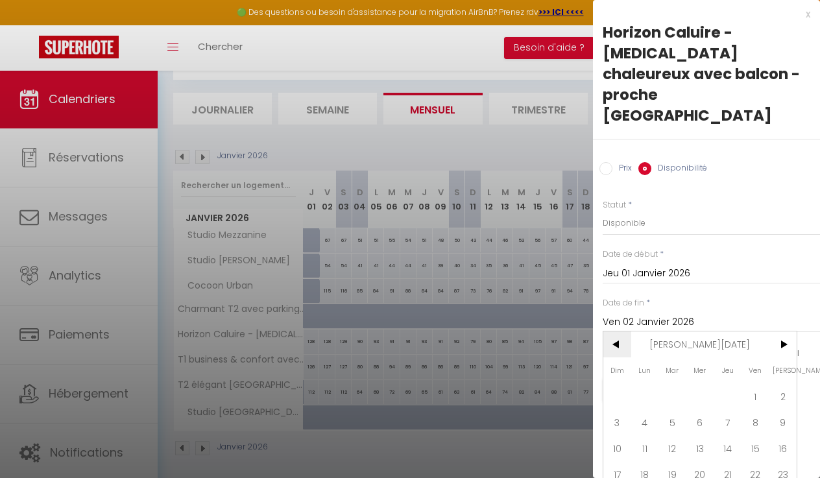
click at [615, 332] on span "<" at bounding box center [617, 345] width 28 height 26
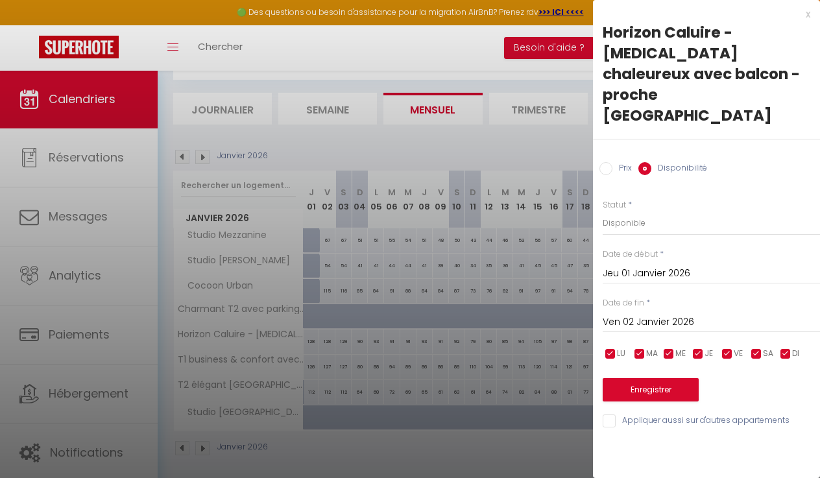
type input "Jeu 31 Décembre 2026"
select select "0"
click at [652, 378] on button "Enregistrer" at bounding box center [651, 389] width 96 height 23
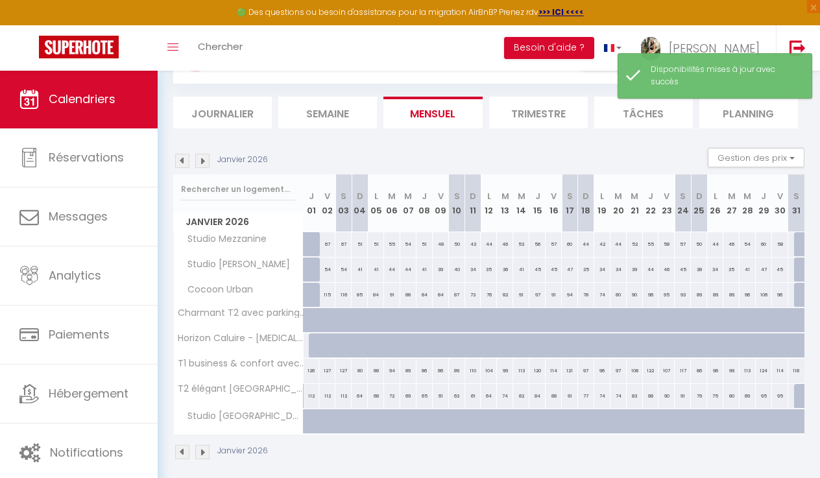
scroll to position [62, 0]
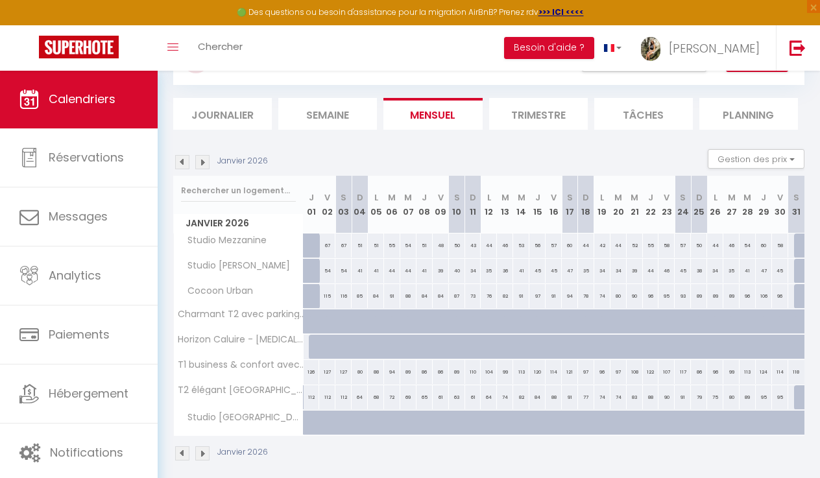
click at [309, 398] on div "112" at bounding box center [312, 397] width 16 height 24
select select "1"
type input "Jeu 01 Janvier 2026"
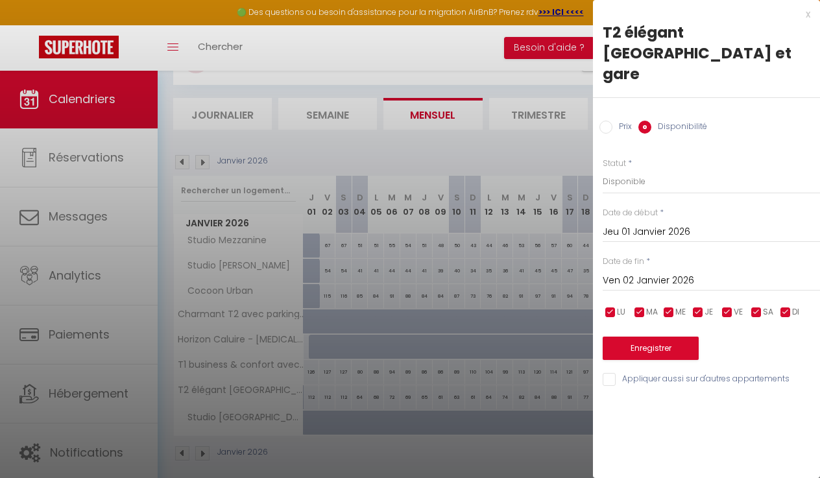
click at [620, 273] on input "Ven 02 Janvier 2026" at bounding box center [711, 281] width 217 height 17
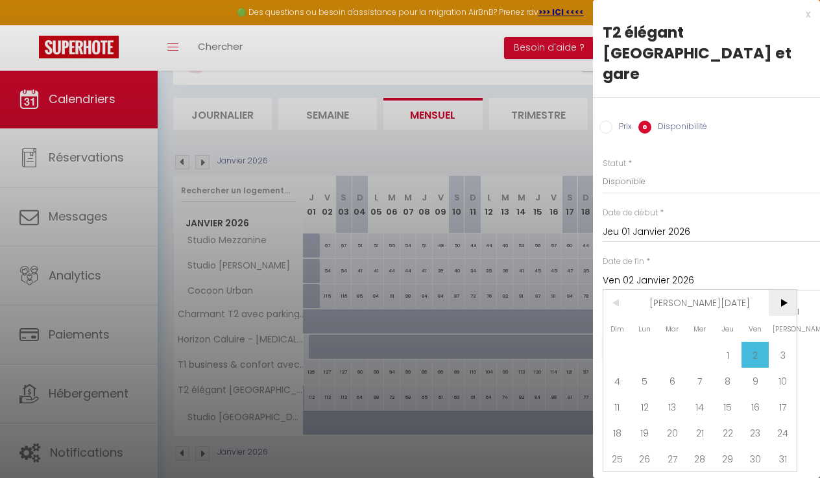
click at [781, 290] on span ">" at bounding box center [783, 303] width 28 height 26
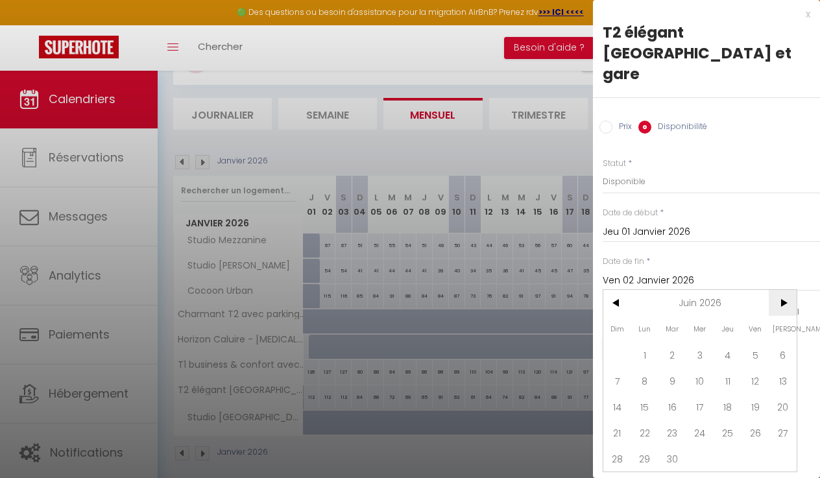
click at [781, 290] on span ">" at bounding box center [783, 303] width 28 height 26
click at [780, 290] on span ">" at bounding box center [783, 303] width 28 height 26
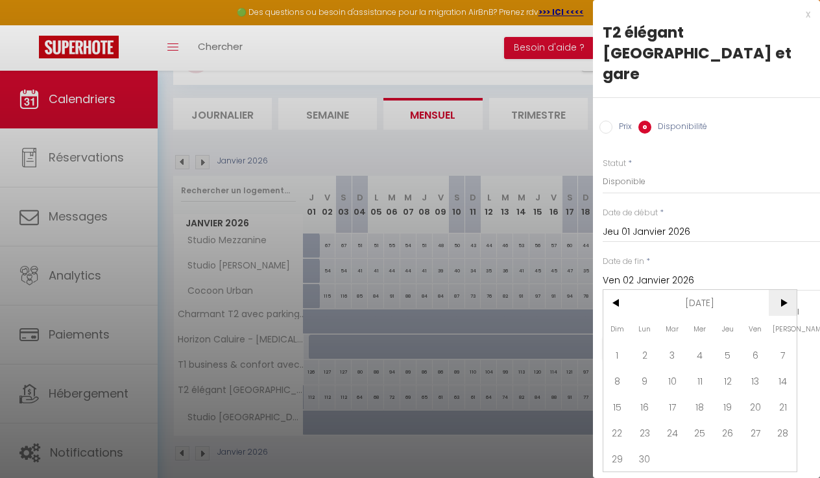
click at [780, 290] on span ">" at bounding box center [783, 303] width 28 height 26
click at [721, 446] on span "31" at bounding box center [728, 459] width 28 height 26
type input "Jeu 31 Décembre 2026"
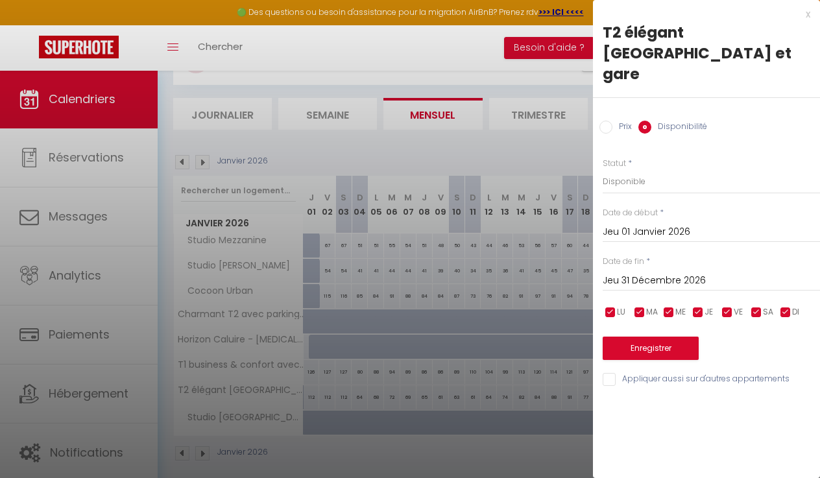
click at [650, 337] on button "Enregistrer" at bounding box center [651, 348] width 96 height 23
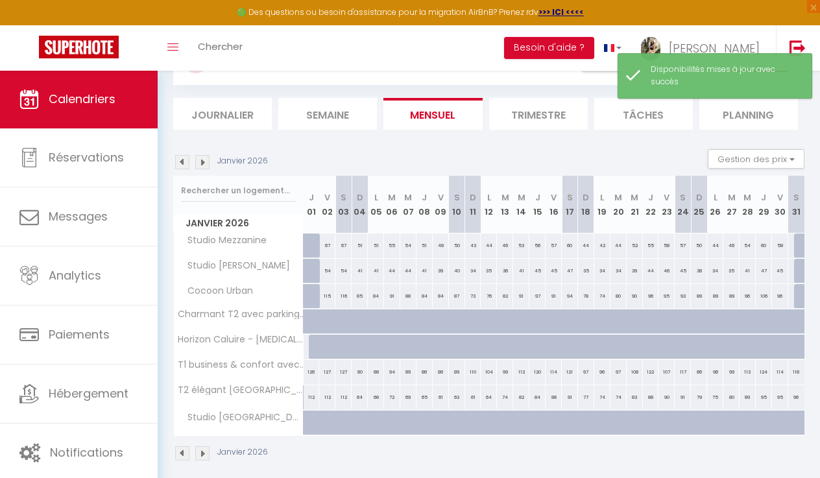
click at [308, 394] on div "112" at bounding box center [312, 397] width 16 height 24
select select "1"
type input "Jeu 01 Janvier 2026"
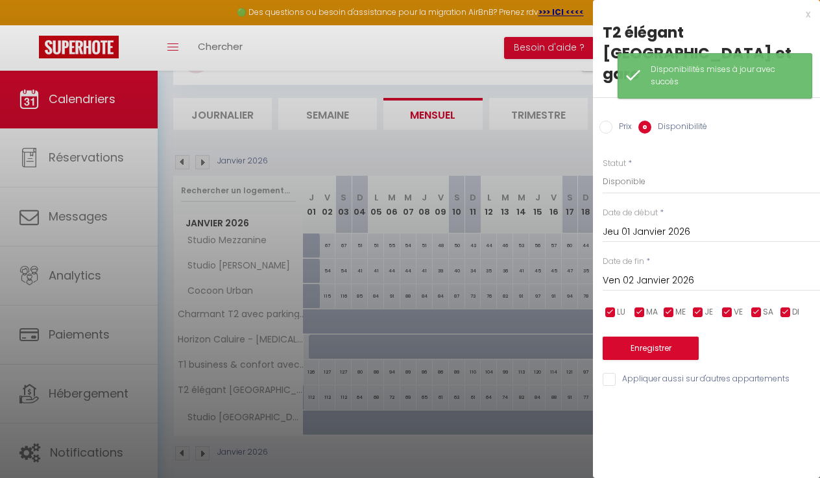
click at [648, 273] on input "Ven 02 Janvier 2026" at bounding box center [711, 281] width 217 height 17
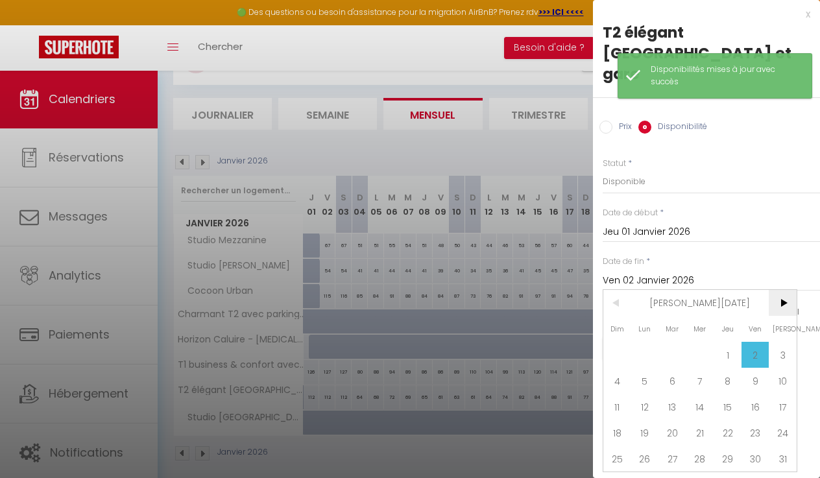
click at [779, 290] on span ">" at bounding box center [783, 303] width 28 height 26
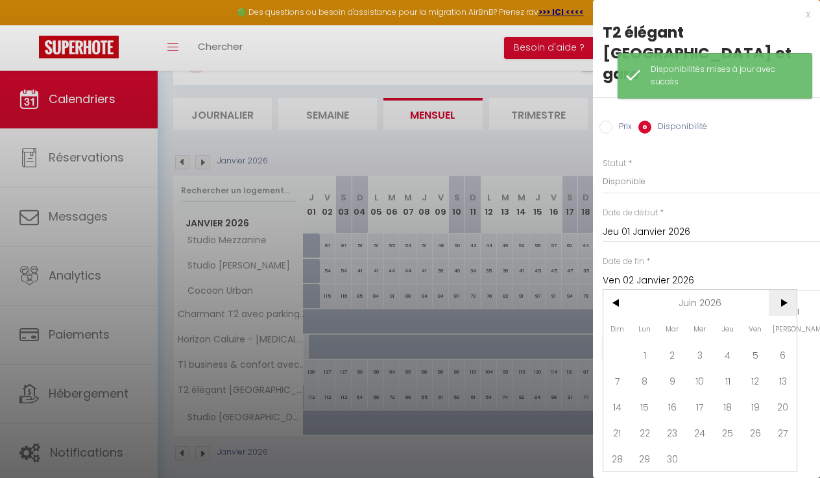
click at [779, 290] on span ">" at bounding box center [783, 303] width 28 height 26
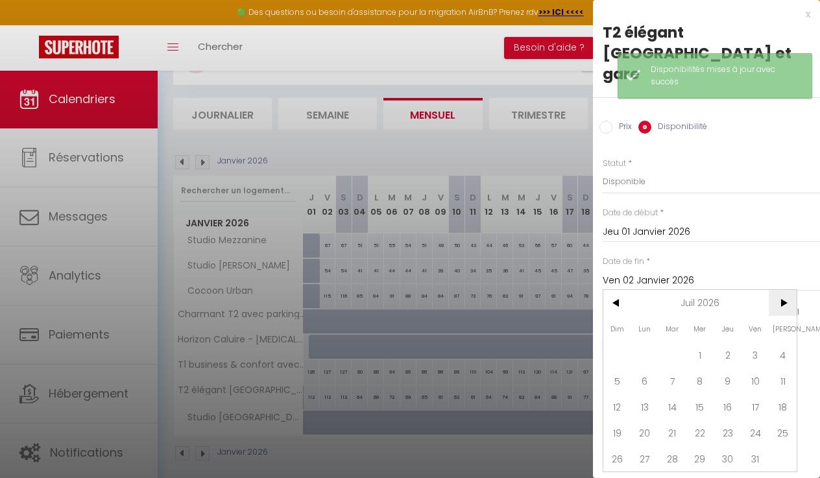
click at [779, 290] on span ">" at bounding box center [783, 303] width 28 height 26
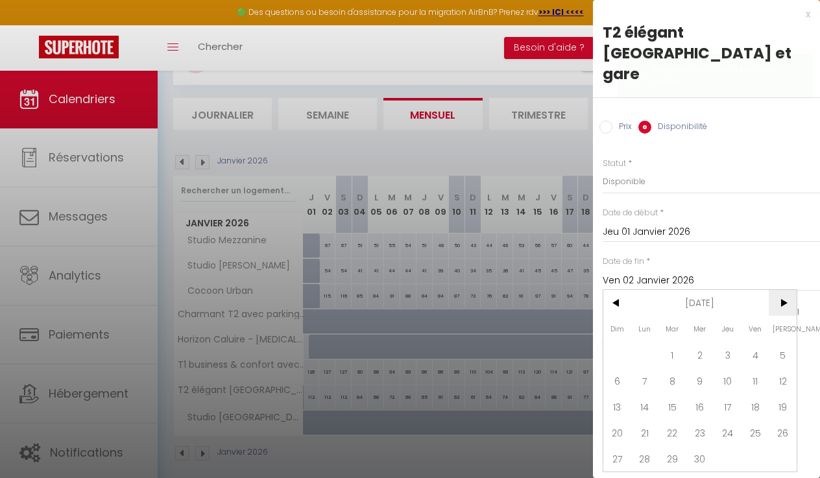
click at [779, 290] on span ">" at bounding box center [783, 303] width 28 height 26
click at [613, 290] on span "<" at bounding box center [617, 303] width 28 height 26
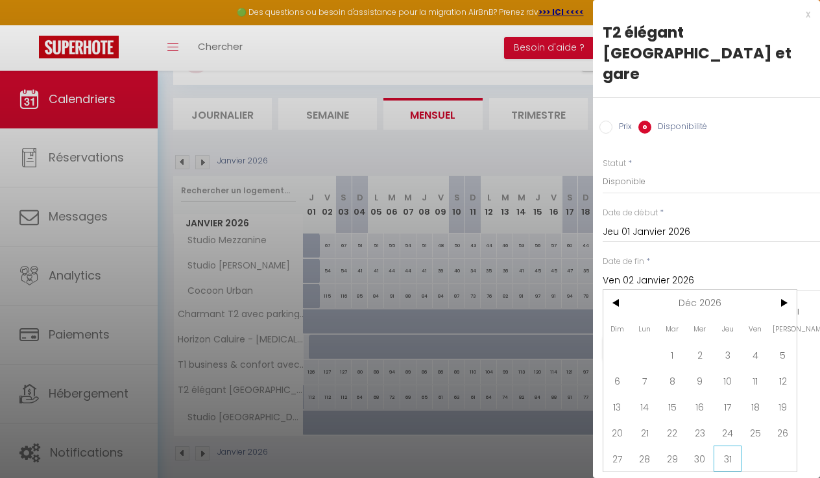
click at [720, 446] on span "31" at bounding box center [728, 459] width 28 height 26
type input "Jeu 31 Décembre 2026"
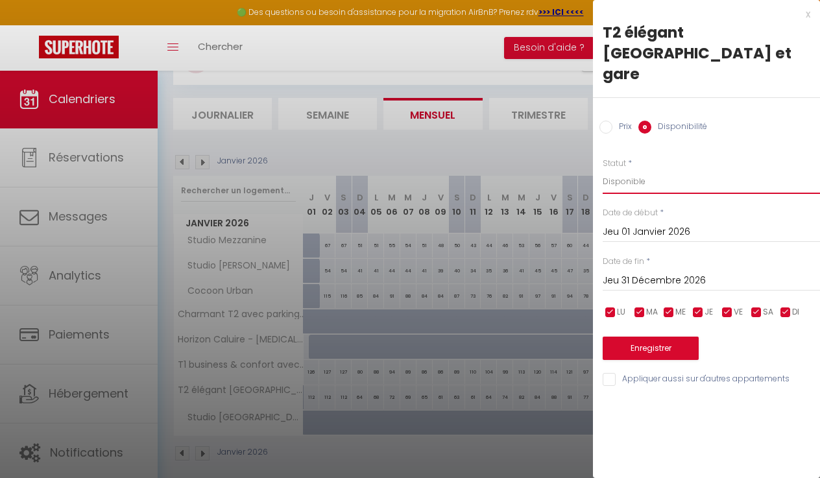
select select "0"
click at [652, 337] on button "Enregistrer" at bounding box center [651, 348] width 96 height 23
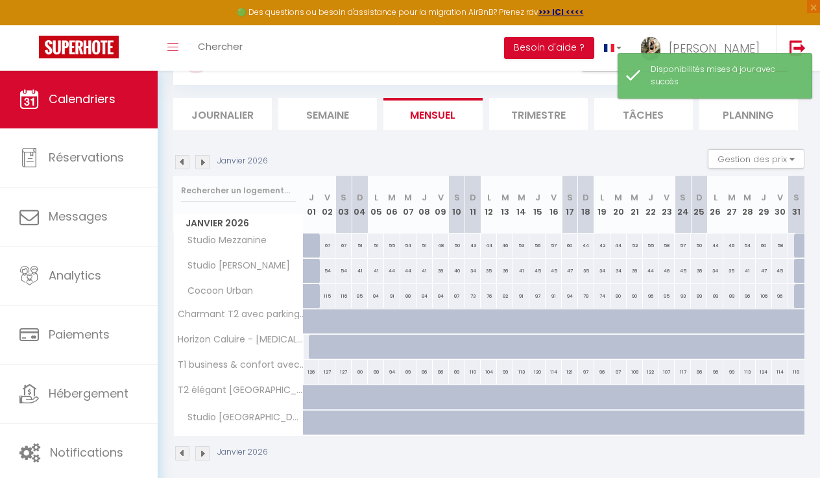
click at [203, 166] on img at bounding box center [202, 162] width 14 height 14
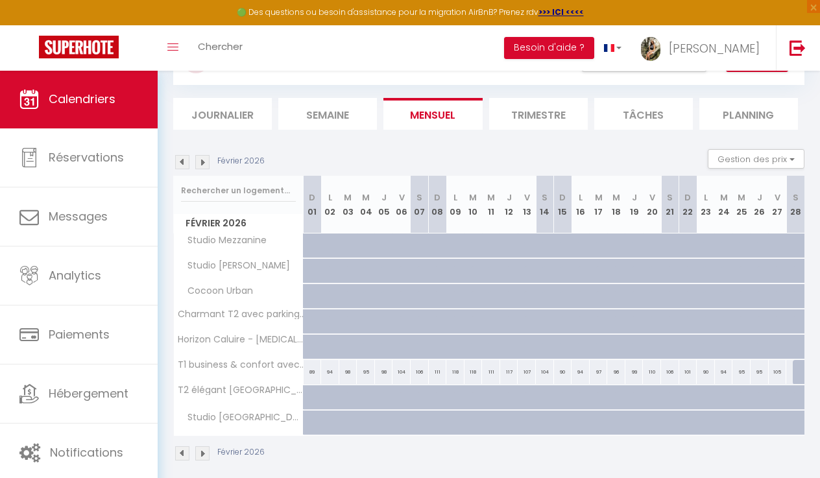
click at [180, 163] on img at bounding box center [182, 162] width 14 height 14
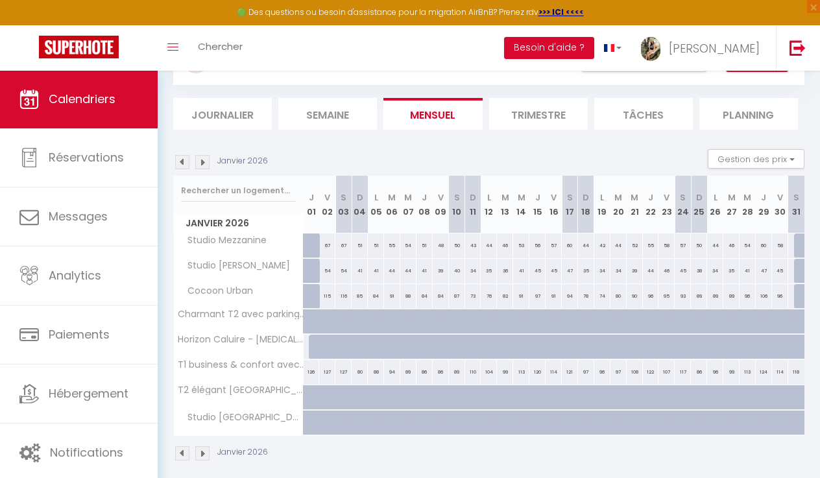
click at [200, 159] on img at bounding box center [202, 162] width 14 height 14
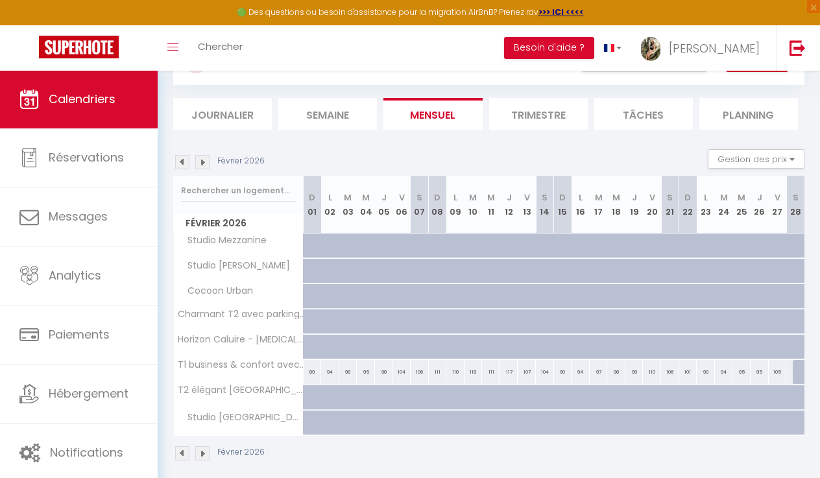
click at [178, 164] on img at bounding box center [182, 162] width 14 height 14
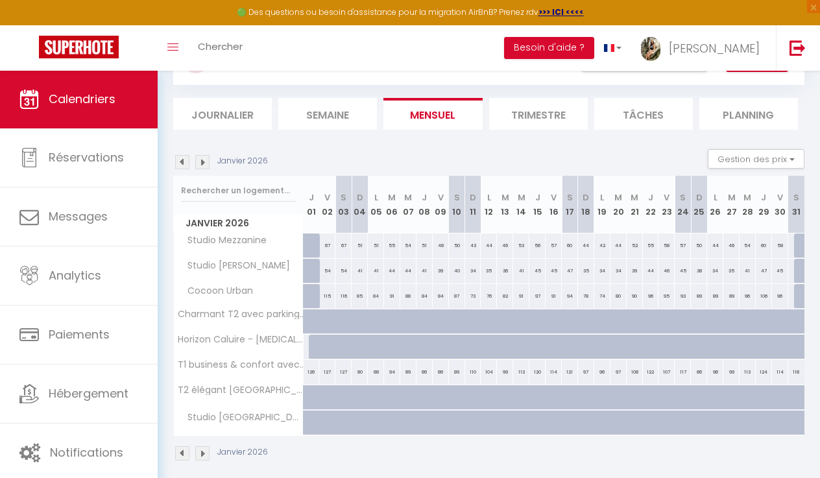
click at [798, 247] on div at bounding box center [802, 246] width 16 height 25
select select "1"
type input "[DATE]"
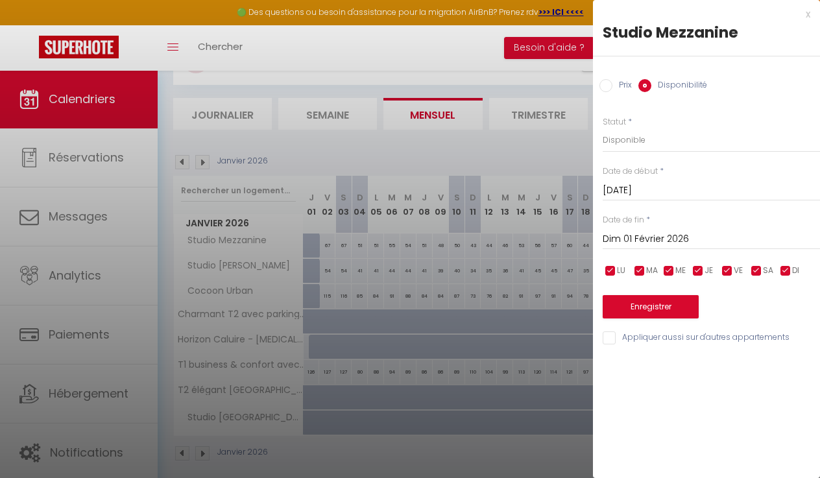
click at [648, 236] on input "Dim 01 Février 2026" at bounding box center [711, 239] width 217 height 17
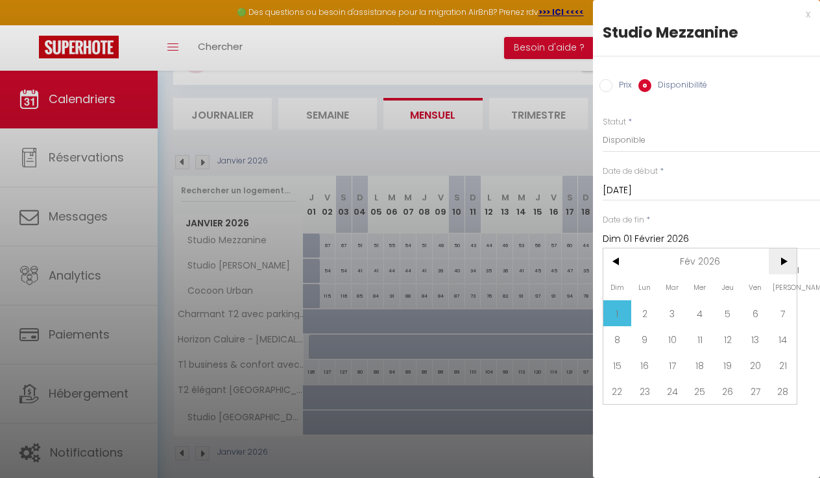
click at [781, 259] on span ">" at bounding box center [783, 262] width 28 height 26
click at [726, 413] on span "30" at bounding box center [728, 417] width 28 height 26
type input "Jeu 30 Avril 2026"
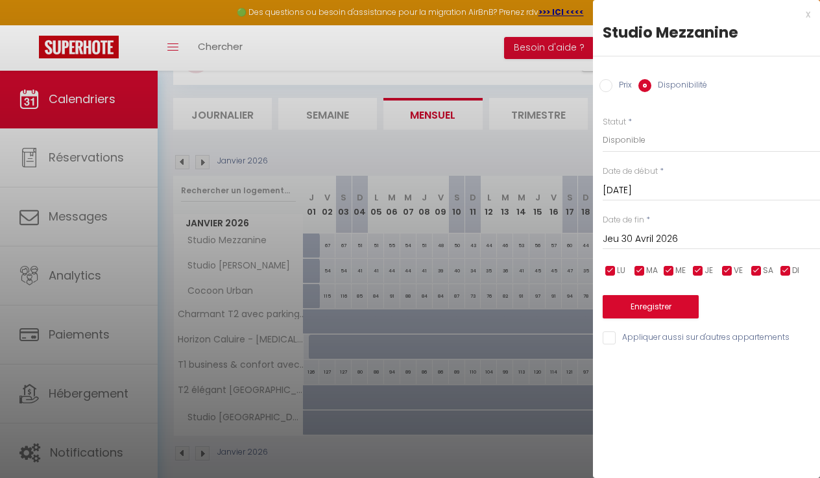
click at [642, 300] on button "Enregistrer" at bounding box center [651, 306] width 96 height 23
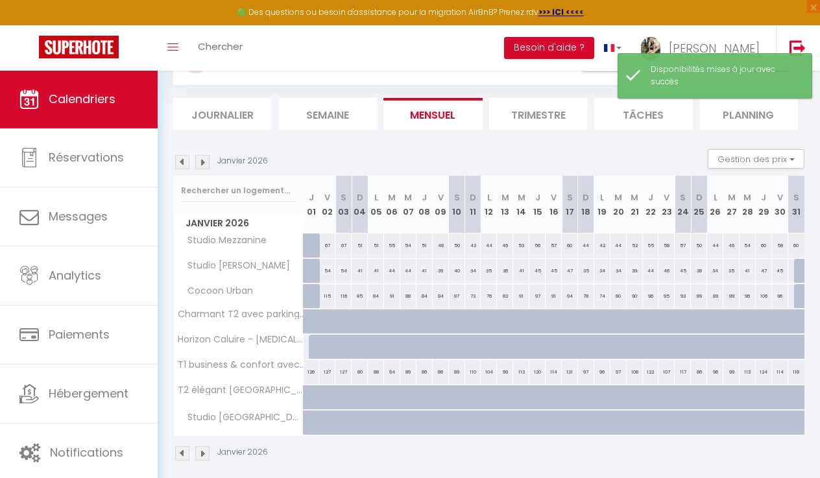
click at [796, 268] on div at bounding box center [802, 271] width 16 height 25
select select "1"
type input "[DATE]"
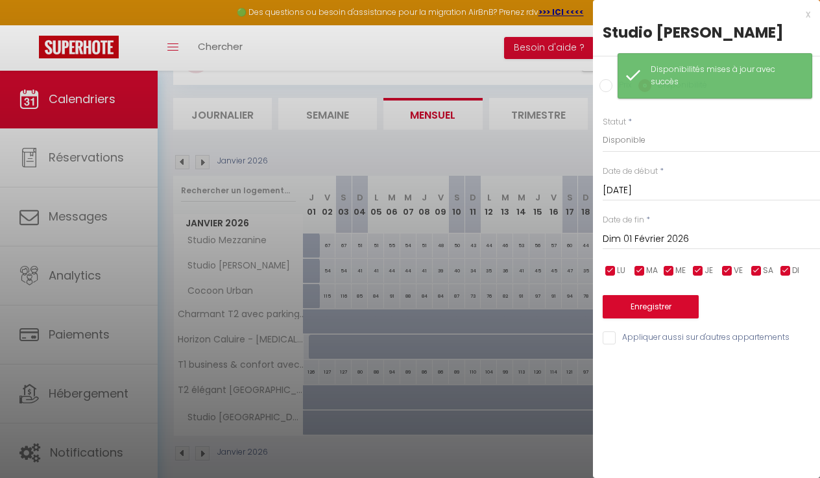
click at [642, 237] on input "Dim 01 Février 2026" at bounding box center [711, 239] width 217 height 17
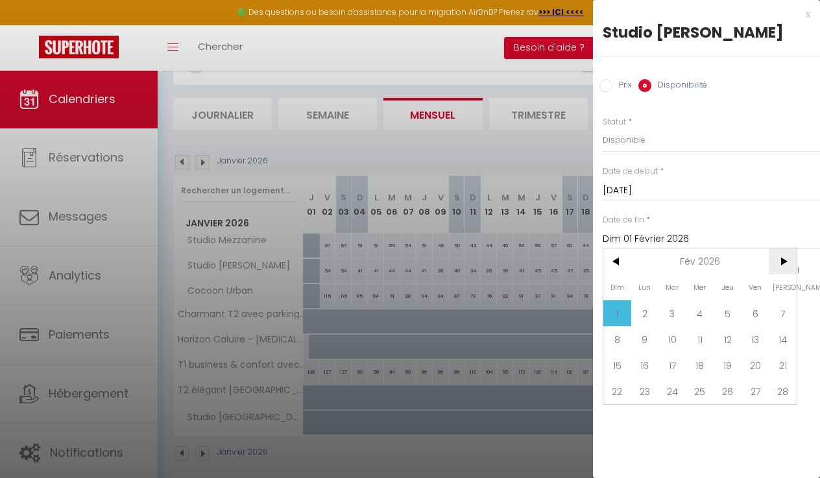
click at [770, 263] on span ">" at bounding box center [783, 262] width 28 height 26
click at [670, 413] on span "31" at bounding box center [673, 417] width 28 height 26
type input "[DATE]"
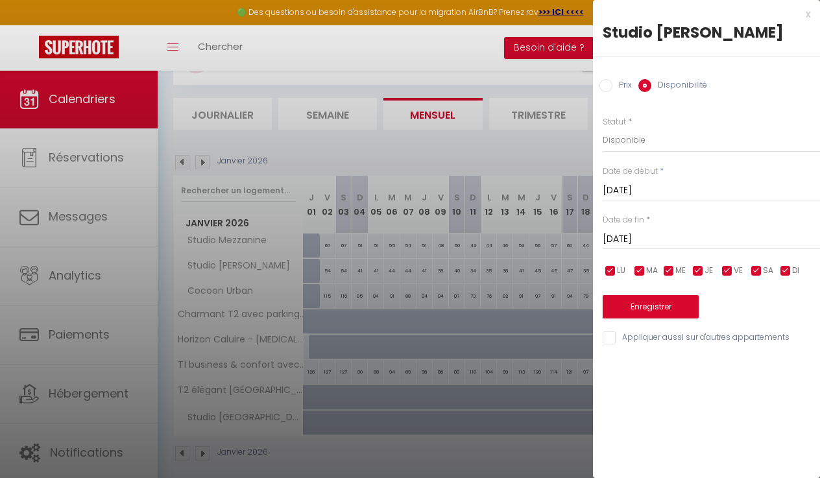
click at [646, 308] on button "Enregistrer" at bounding box center [651, 306] width 96 height 23
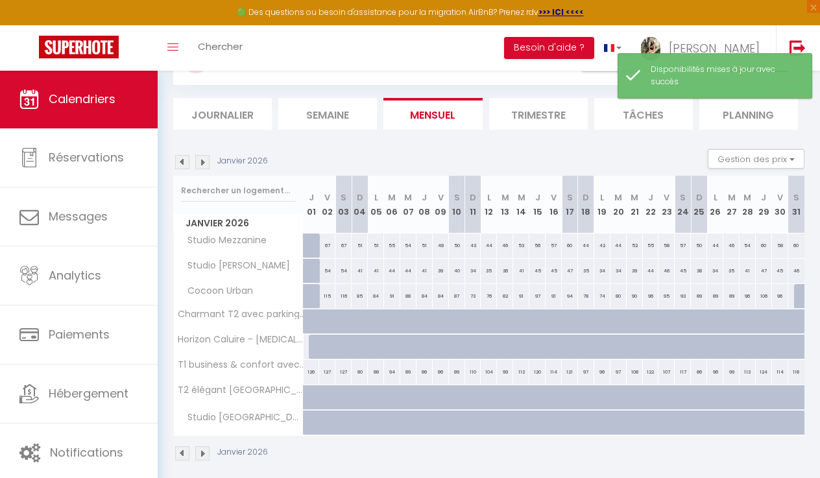
click at [796, 295] on div at bounding box center [802, 296] width 16 height 25
select select "1"
type input "[DATE]"
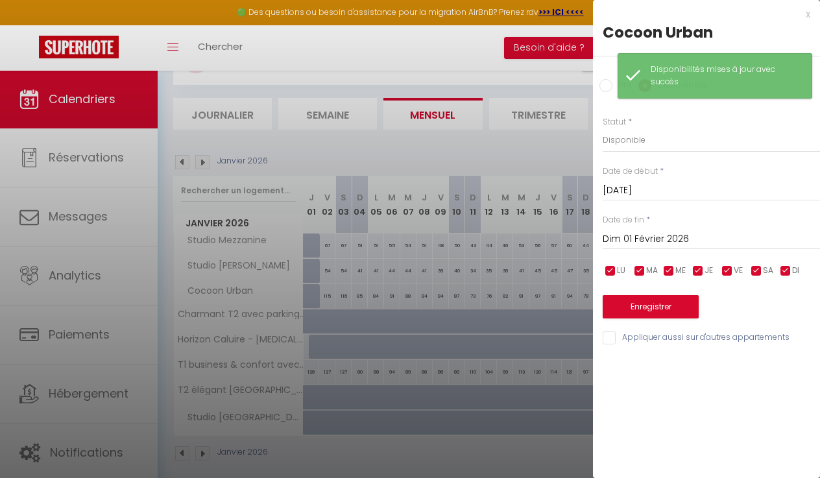
click at [629, 239] on input "Dim 01 Février 2026" at bounding box center [711, 239] width 217 height 17
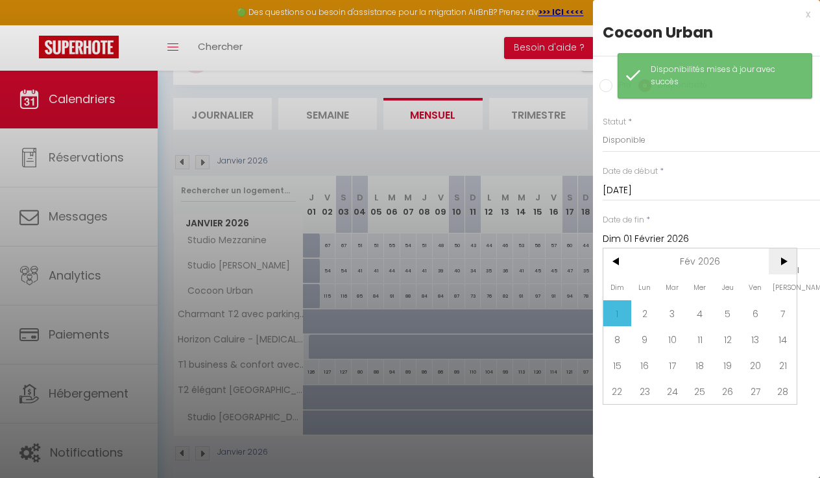
click at [779, 263] on span ">" at bounding box center [783, 262] width 28 height 26
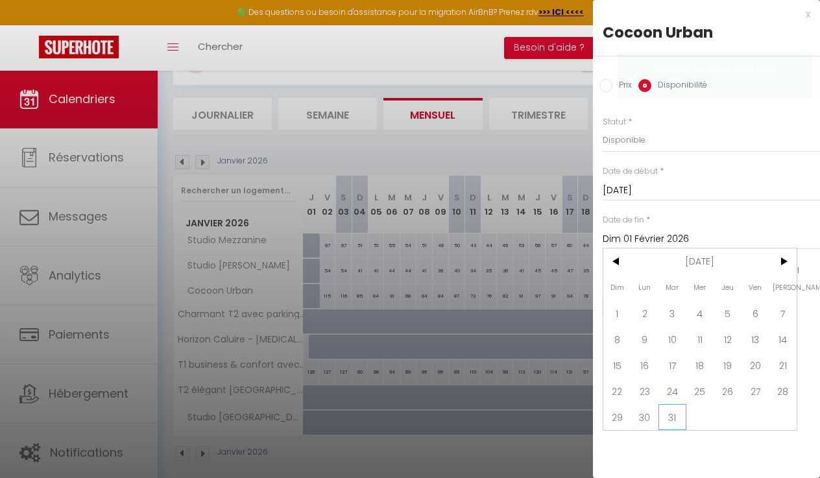
click at [668, 411] on span "31" at bounding box center [673, 417] width 28 height 26
type input "[DATE]"
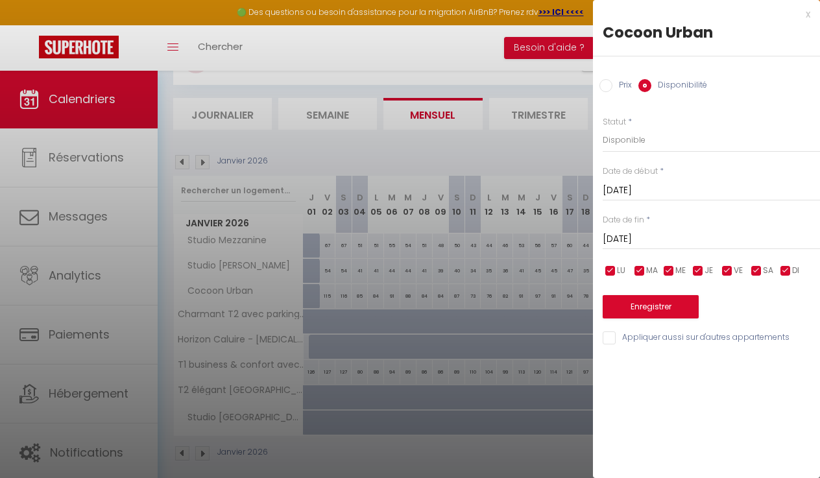
click at [638, 300] on button "Enregistrer" at bounding box center [651, 306] width 96 height 23
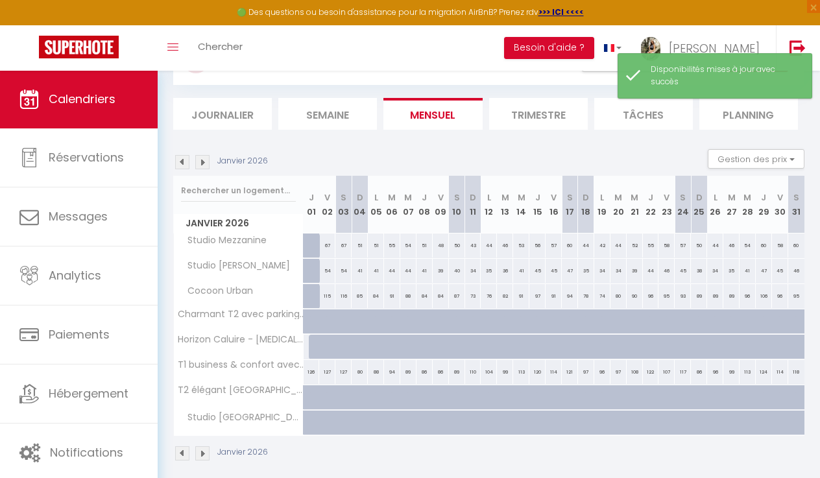
click at [204, 166] on img at bounding box center [202, 162] width 14 height 14
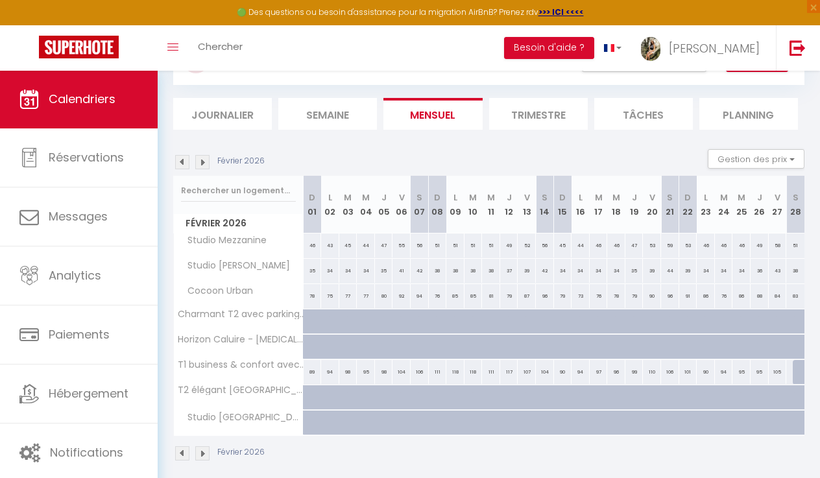
click at [196, 162] on img at bounding box center [202, 162] width 14 height 14
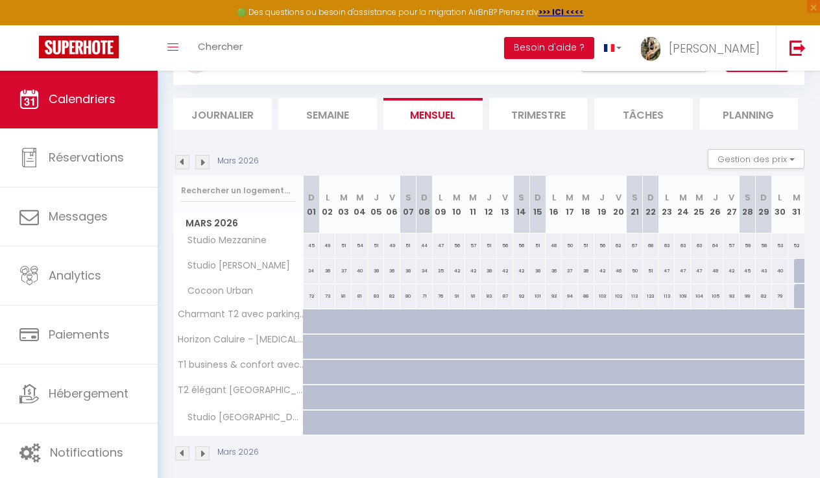
click at [184, 165] on img at bounding box center [182, 162] width 14 height 14
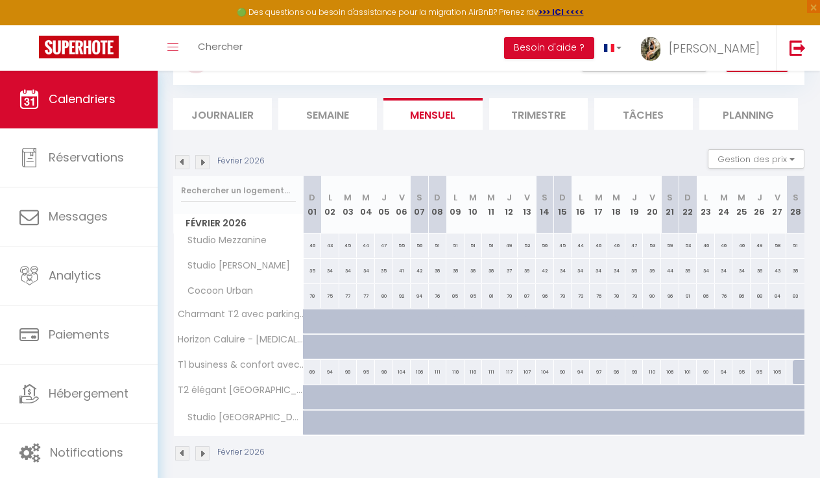
click at [796, 371] on div at bounding box center [802, 372] width 18 height 25
select select "1"
type input "[DATE]"
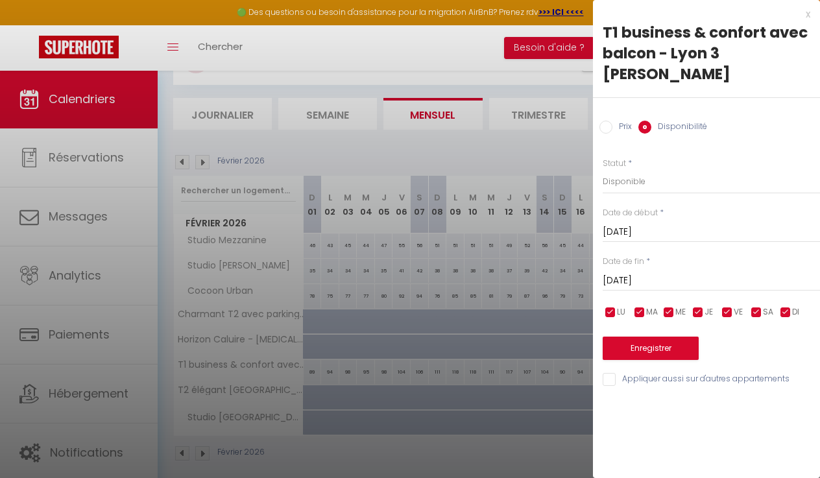
click at [652, 280] on input "[DATE]" at bounding box center [711, 281] width 217 height 17
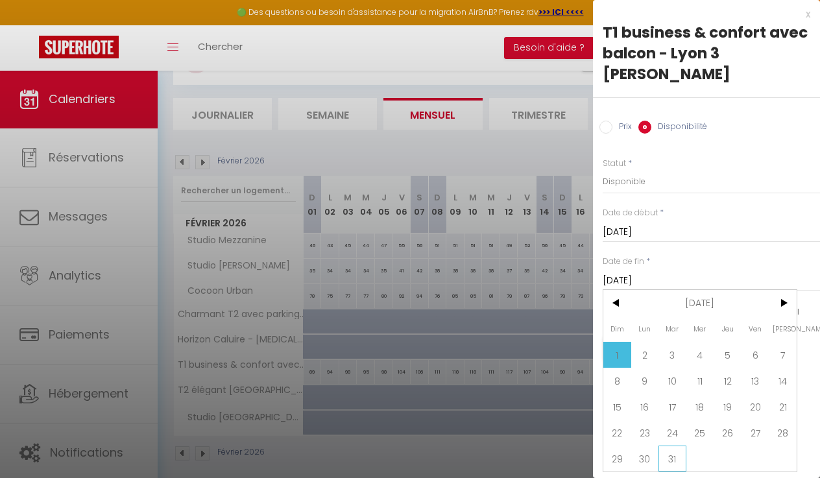
click at [674, 464] on span "31" at bounding box center [673, 459] width 28 height 26
type input "[DATE]"
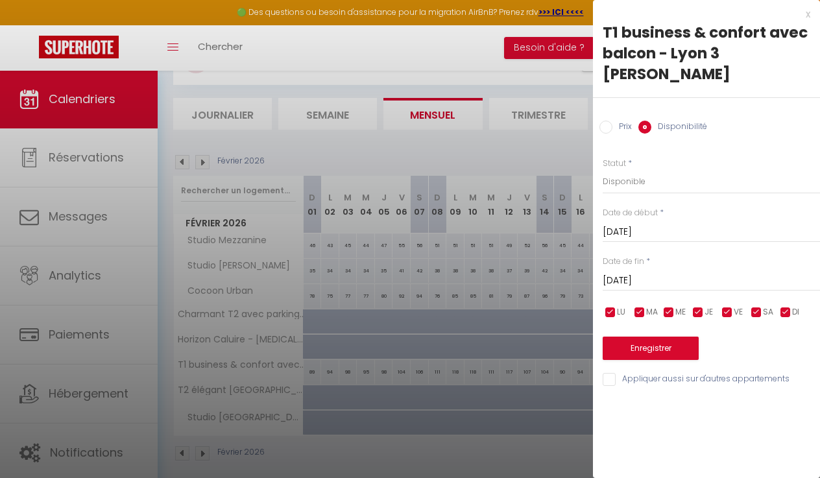
click at [646, 332] on div "Enregistrer" at bounding box center [711, 341] width 217 height 40
click at [637, 346] on button "Enregistrer" at bounding box center [651, 348] width 96 height 23
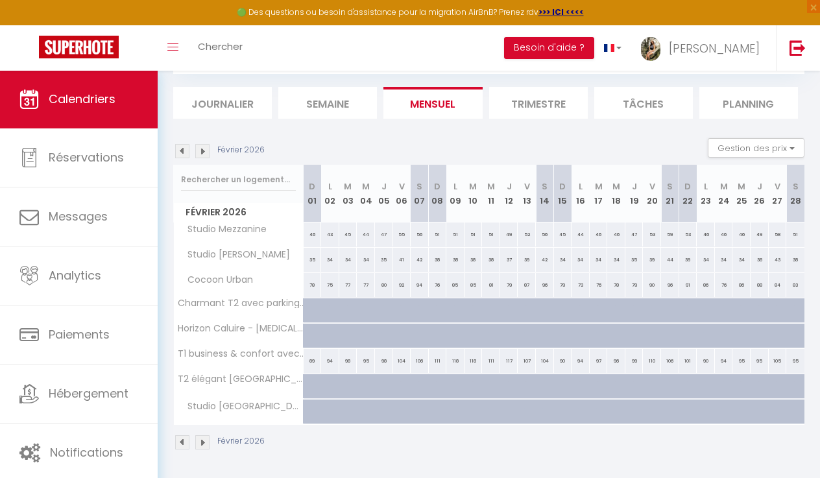
scroll to position [72, 0]
click at [521, 102] on li "Trimestre" at bounding box center [538, 104] width 99 height 32
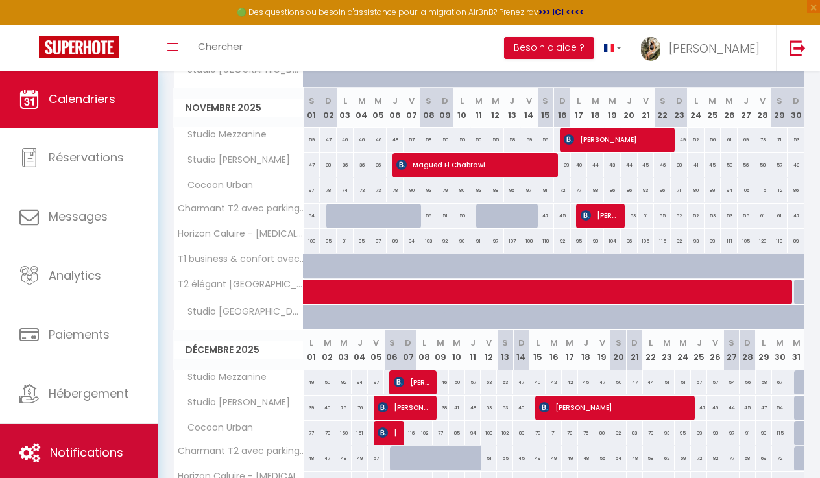
scroll to position [415, 0]
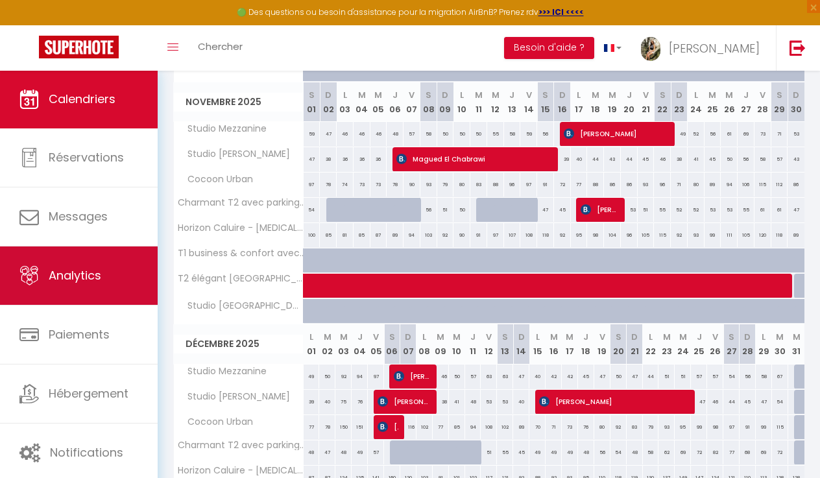
click at [77, 279] on span "Analytics" at bounding box center [75, 275] width 53 height 16
select select "2025"
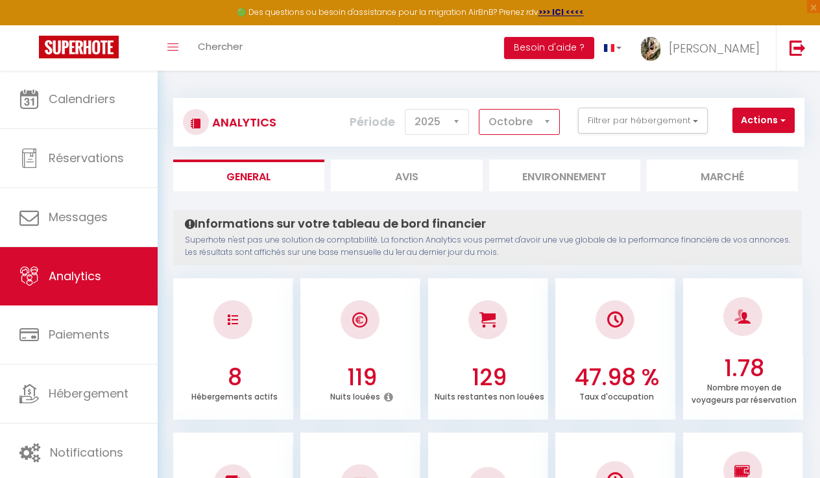
select select "9"
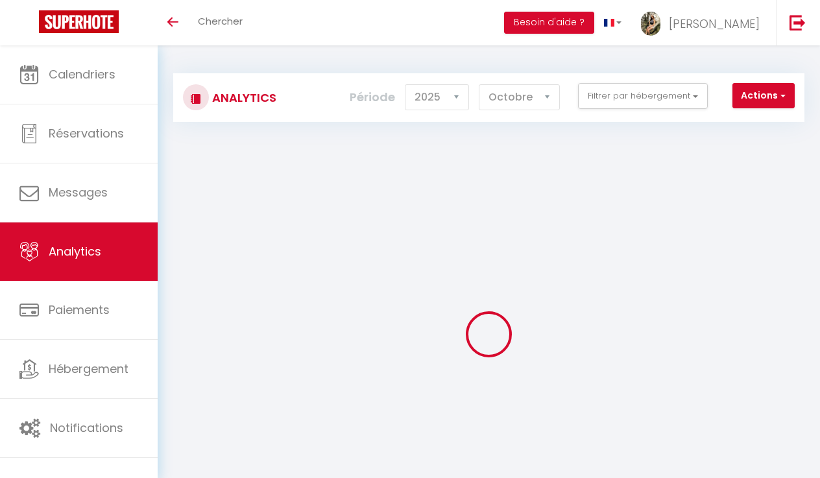
select select "2025"
select select "10"
